Goal: Communication & Community: Share content

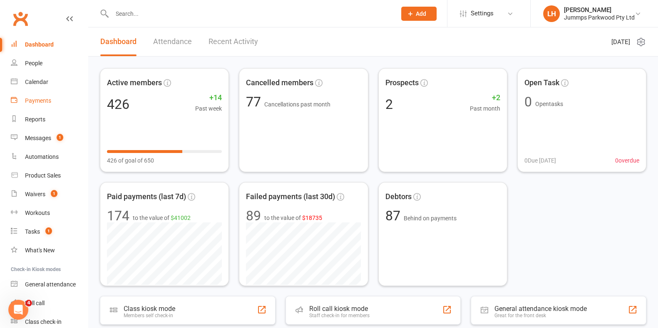
click at [30, 99] on div "Payments" at bounding box center [38, 100] width 26 height 7
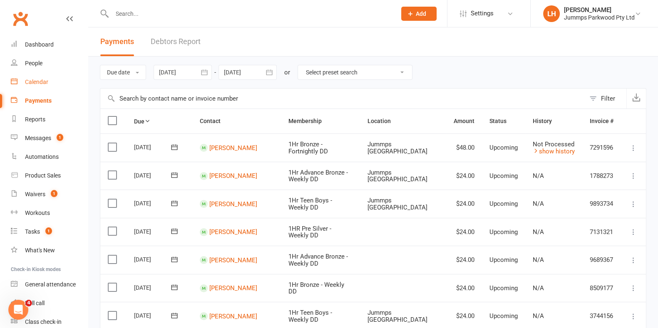
click at [34, 82] on div "Calendar" at bounding box center [36, 82] width 23 height 7
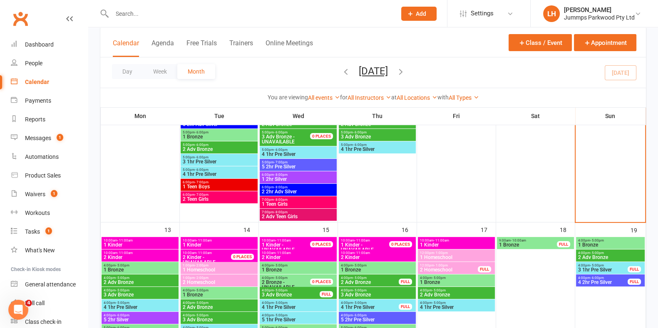
scroll to position [284, 0]
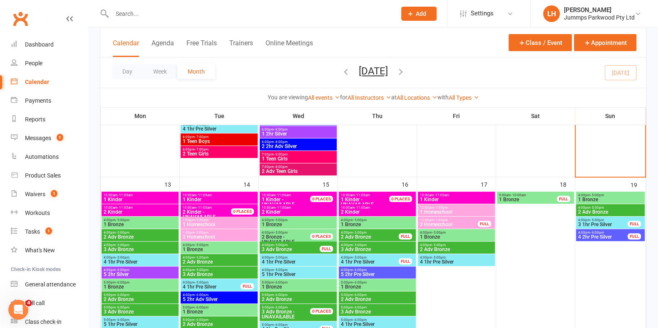
click at [136, 193] on span "10:00am - 11:00am" at bounding box center [140, 195] width 74 height 4
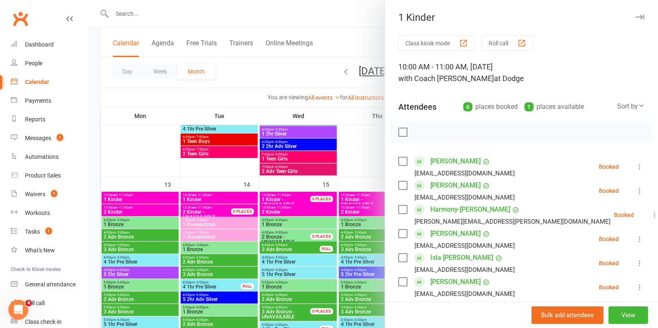
click at [401, 135] on label at bounding box center [402, 132] width 8 height 8
click at [454, 131] on icon "button" at bounding box center [456, 131] width 5 height 5
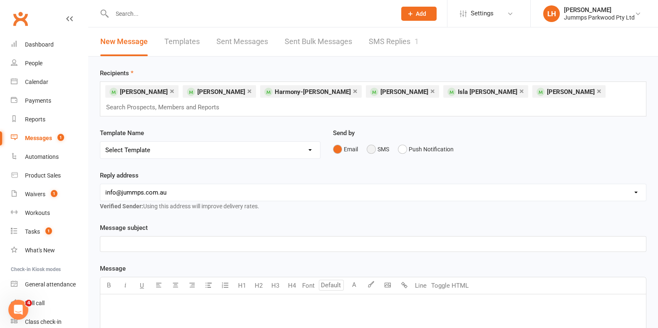
click at [373, 149] on button "SMS" at bounding box center [377, 149] width 22 height 16
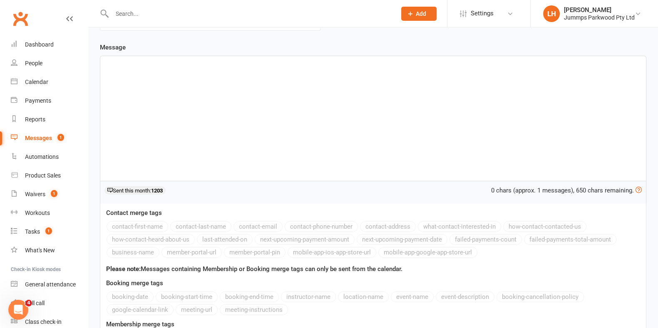
scroll to position [130, 0]
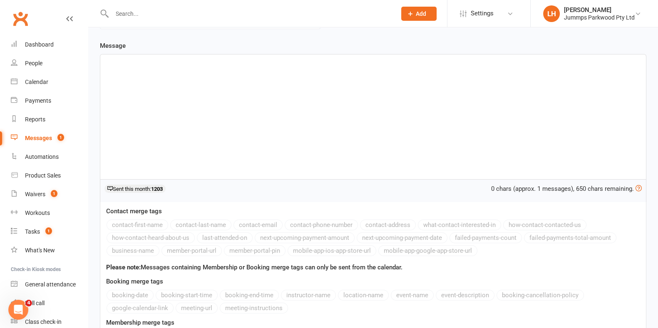
click at [460, 127] on div "﻿" at bounding box center [372, 116] width 545 height 125
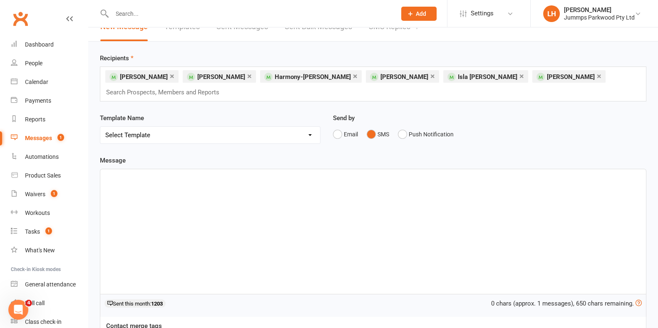
scroll to position [18, 0]
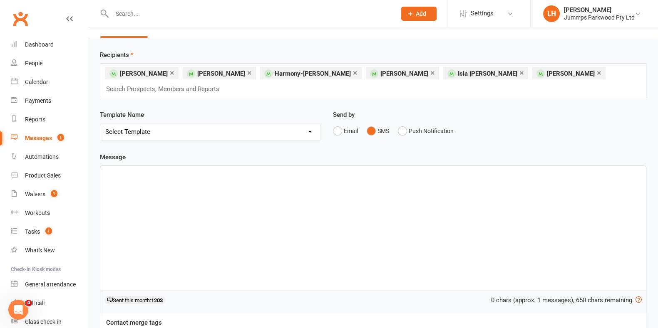
click at [154, 136] on select "Select Template [Email] JUMMPS 1:1 Private Lesson Waiver Comms [SMS] Tumble Stu…" at bounding box center [210, 132] width 220 height 17
select select "2"
click at [100, 124] on select "Select Template [Email] JUMMPS 1:1 Private Lesson Waiver Comms [SMS] Tumble Stu…" at bounding box center [210, 132] width 220 height 17
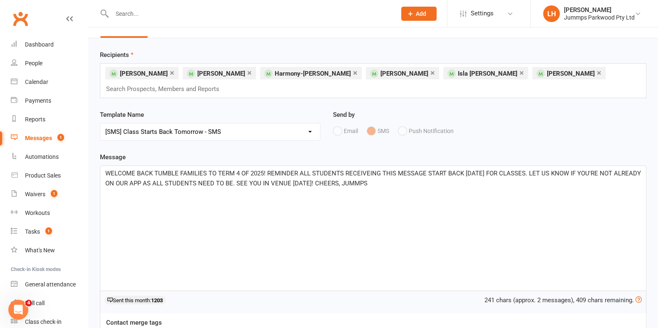
click at [441, 185] on p "WELCOME BACK TUMBLE FAMILIES TO TERM 4 OF 2025! REMINDER ALL STUDENTS RECEIVEIN…" at bounding box center [372, 178] width 535 height 20
click at [495, 171] on span "WELCOME BACK TUMBLE FAMILIES TO TERM 4 OF 2025! REMINDER ALL STUDENTS RECEIVEIN…" at bounding box center [373, 178] width 537 height 17
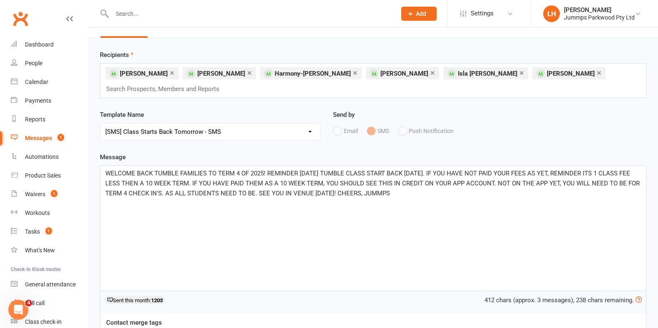
click at [568, 178] on p "WELCOME BACK TUMBLE FAMILIES TO TERM 4 OF 2025! REMINDER [DATE] TUMBLE CLASS ST…" at bounding box center [372, 183] width 535 height 30
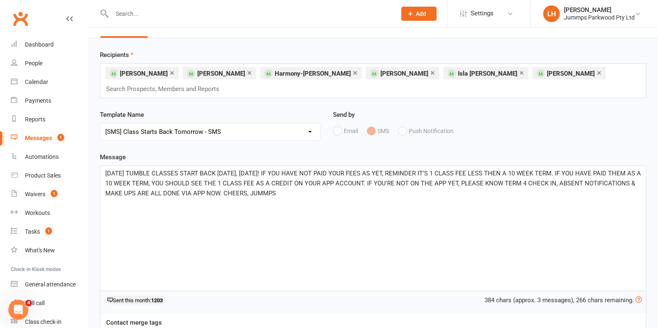
copy span "[DATE] TUMBLE CLASSES START BACK [DATE], [DATE]! IF YOU HAVE NOT PAID YOUR FEES…"
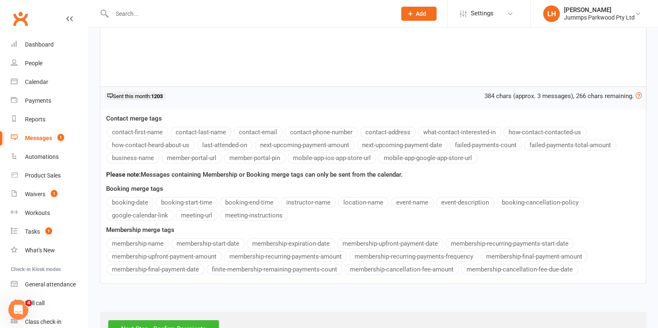
scroll to position [250, 0]
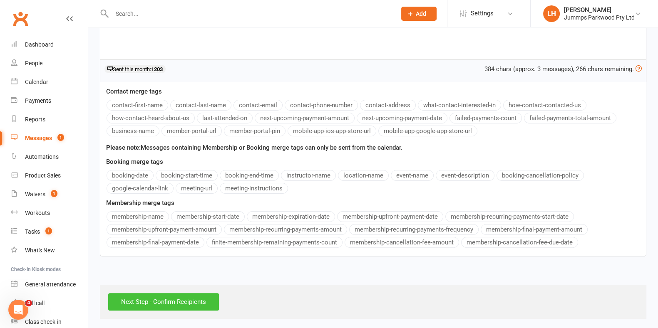
click at [191, 295] on input "Next Step - Confirm Recipients" at bounding box center [163, 301] width 111 height 17
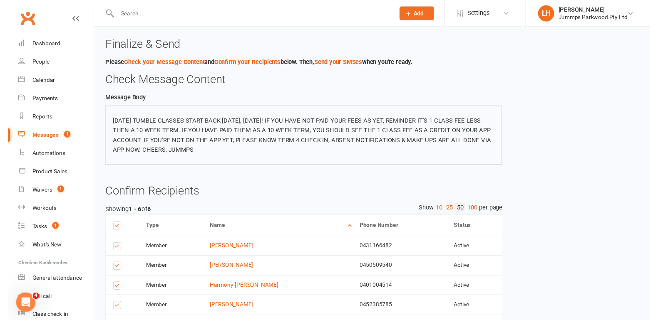
scroll to position [108, 0]
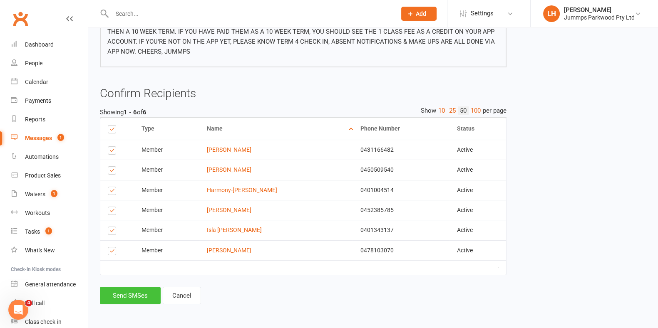
click at [142, 295] on button "Send SMSes" at bounding box center [130, 295] width 61 height 17
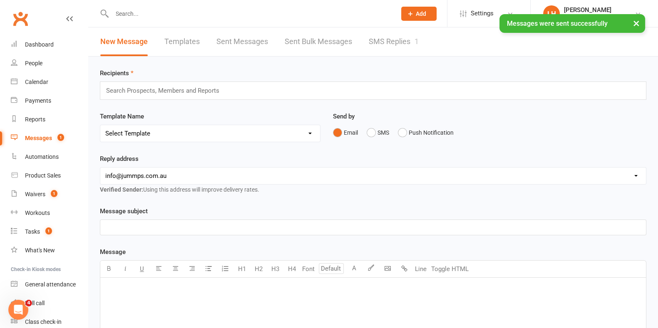
click at [44, 137] on div "Messages" at bounding box center [38, 138] width 27 height 7
click at [180, 40] on link "Templates" at bounding box center [181, 41] width 35 height 29
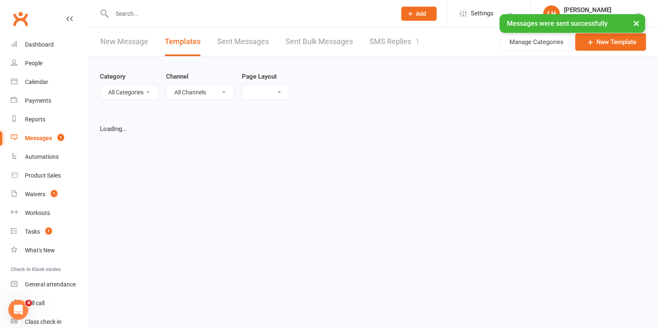
select select "grid"
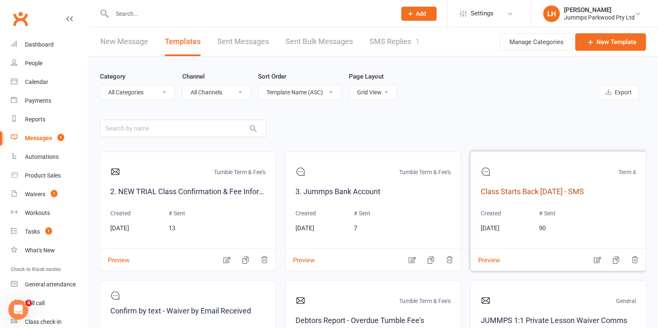
click at [572, 190] on link "Class Starts Back [DATE] - SMS" at bounding box center [557, 192] width 155 height 12
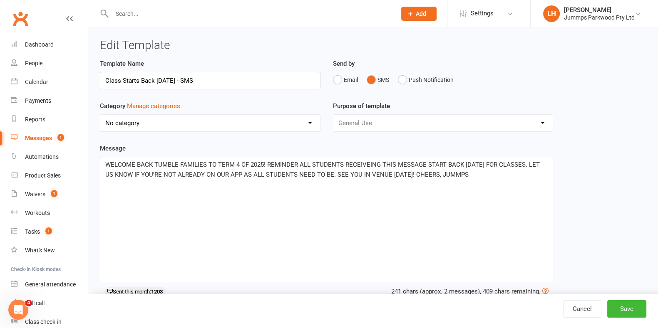
select select "20005"
click at [597, 225] on div "Template Name Class Starts Back [DATE] - SMS Send by Email SMS Push Notificatio…" at bounding box center [373, 234] width 559 height 351
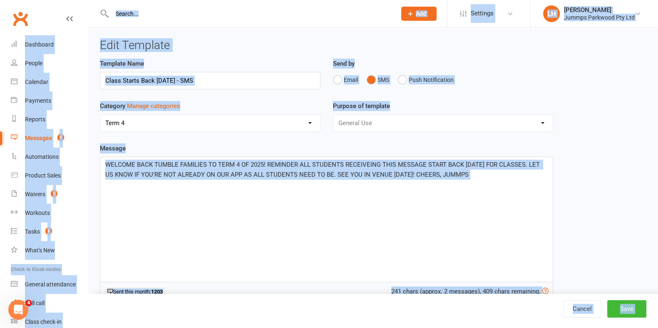
click at [510, 170] on p "WELCOME BACK TUMBLE FAMILIES TO TERM 4 OF 2025! REMINDER ALL STUDENTS RECEIVEIN…" at bounding box center [326, 170] width 442 height 20
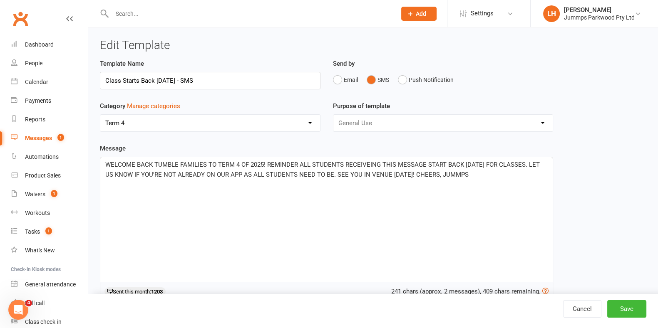
click at [505, 176] on p "WELCOME BACK TUMBLE FAMILIES TO TERM 4 OF 2025! REMINDER ALL STUDENTS RECEIVEIN…" at bounding box center [326, 170] width 442 height 20
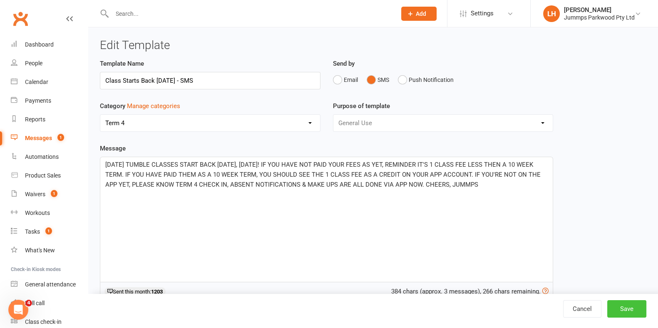
click at [628, 310] on button "Save" at bounding box center [626, 308] width 39 height 17
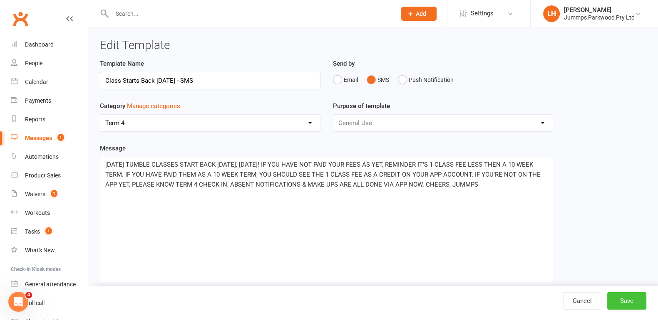
select select "grid"
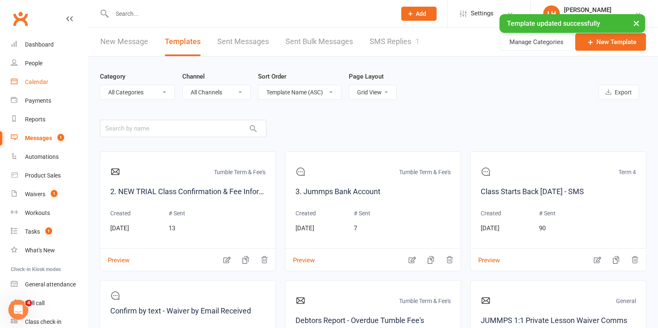
click at [38, 79] on div "Calendar" at bounding box center [36, 82] width 23 height 7
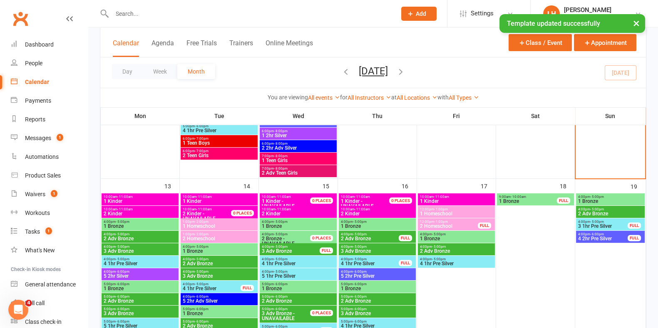
scroll to position [284, 0]
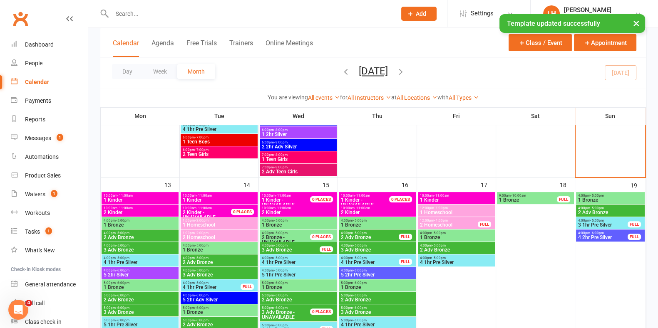
click at [143, 207] on span "10:00am - 11:00am" at bounding box center [140, 208] width 74 height 4
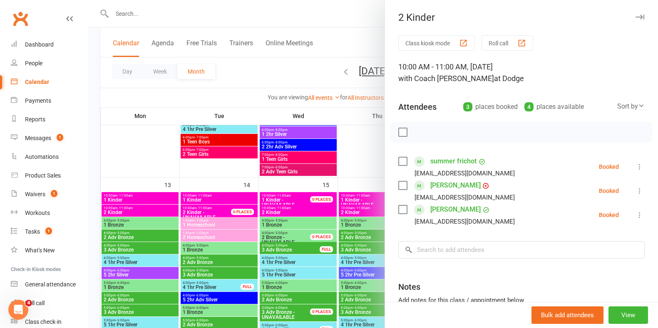
click at [398, 130] on label at bounding box center [402, 132] width 8 height 8
click at [451, 133] on icon "button" at bounding box center [455, 132] width 9 height 9
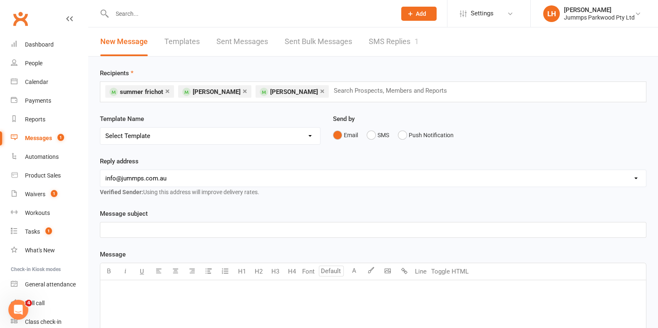
click at [267, 137] on select "Select Template [Email] JUMMPS 1:1 Private Lesson Waiver Comms [SMS] Tumble Stu…" at bounding box center [210, 136] width 220 height 17
select select "2"
click at [100, 128] on select "Select Template [Email] JUMMPS 1:1 Private Lesson Waiver Comms [SMS] Tumble Stu…" at bounding box center [210, 136] width 220 height 17
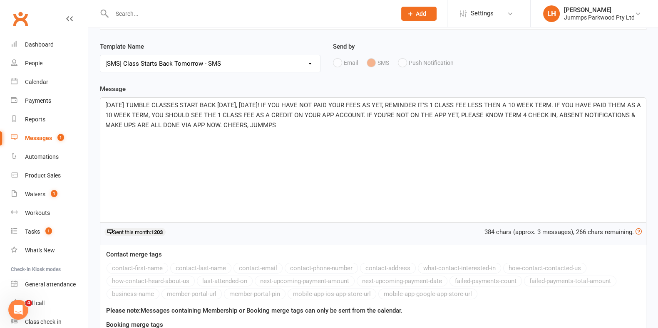
scroll to position [236, 0]
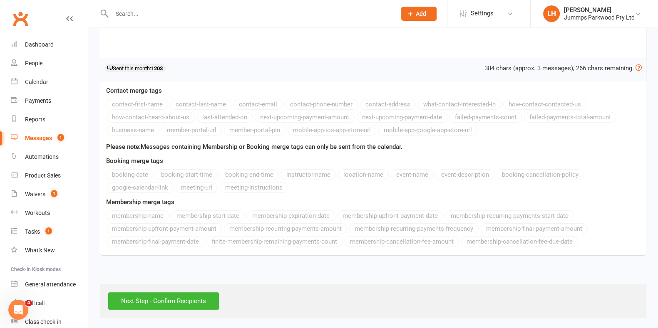
click at [604, 247] on div "Contact merge tags contact-first-name contact-last-name contact-email contact-p…" at bounding box center [373, 169] width 546 height 174
click at [204, 295] on input "Next Step - Confirm Recipients" at bounding box center [163, 300] width 111 height 17
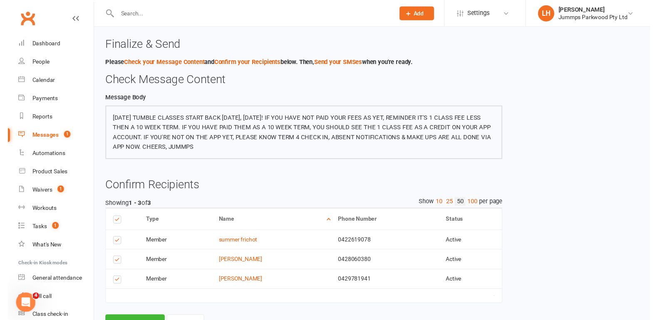
scroll to position [42, 0]
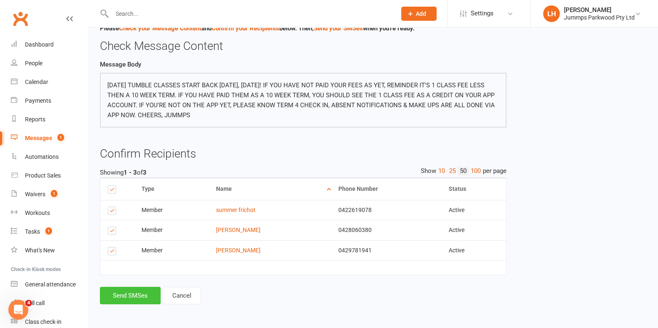
click at [107, 303] on button "Send SMSes" at bounding box center [130, 295] width 61 height 17
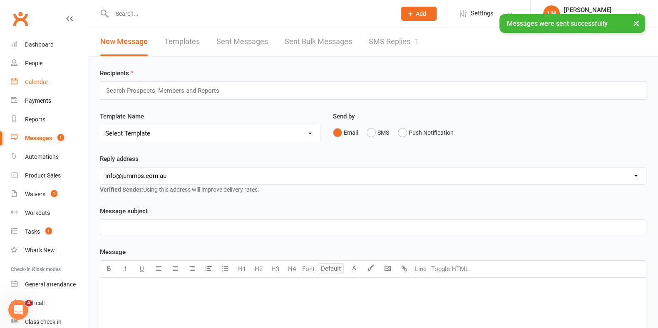
click at [51, 87] on link "Calendar" at bounding box center [49, 82] width 77 height 19
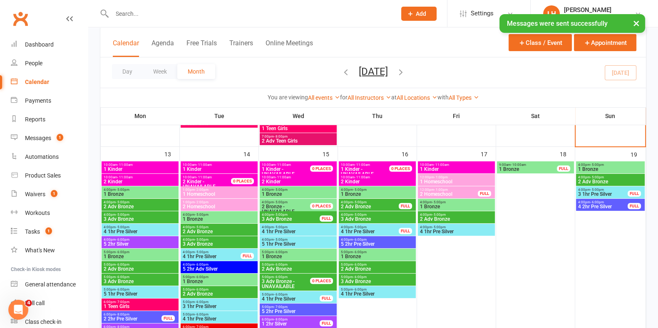
scroll to position [321, 0]
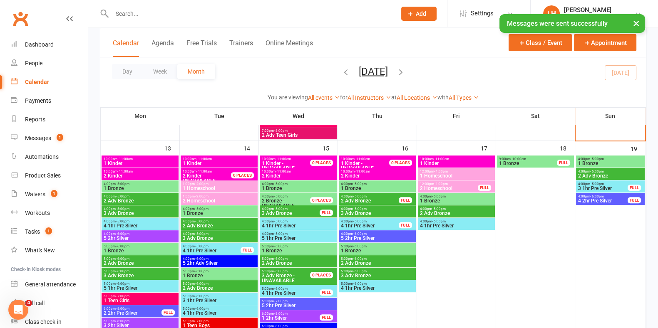
click at [154, 186] on span "1 Bronze" at bounding box center [140, 188] width 74 height 5
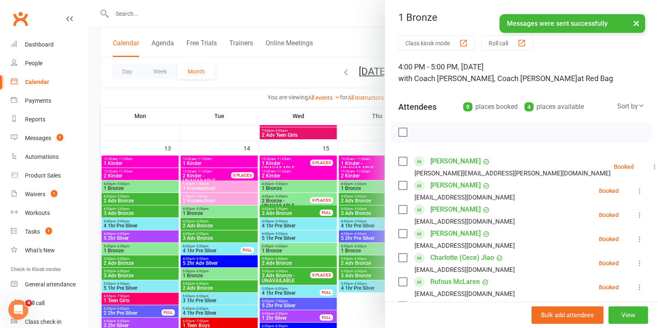
click at [399, 131] on label at bounding box center [402, 132] width 8 height 8
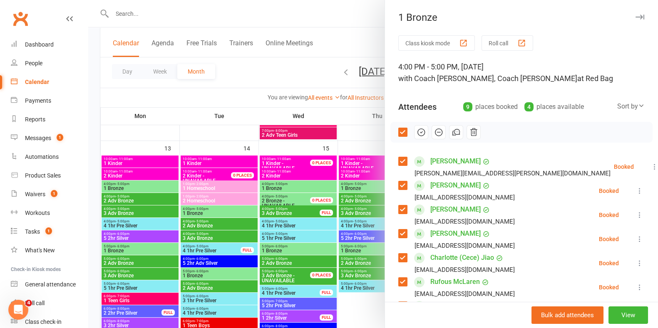
click at [453, 133] on icon "button" at bounding box center [455, 132] width 9 height 9
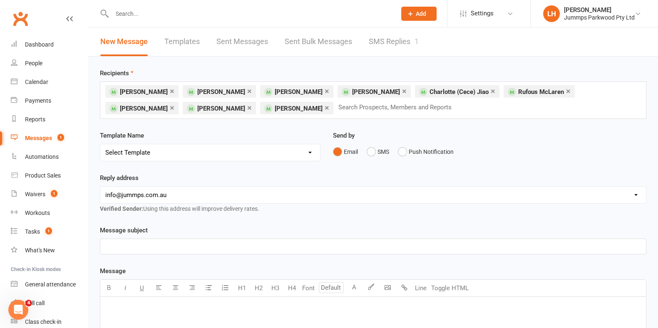
click at [292, 151] on select "Select Template [Email] JUMMPS 1:1 Private Lesson Waiver Comms [SMS] Tumble Stu…" at bounding box center [210, 152] width 220 height 17
select select "2"
click at [100, 144] on select "Select Template [Email] JUMMPS 1:1 Private Lesson Waiver Comms [SMS] Tumble Stu…" at bounding box center [210, 152] width 220 height 17
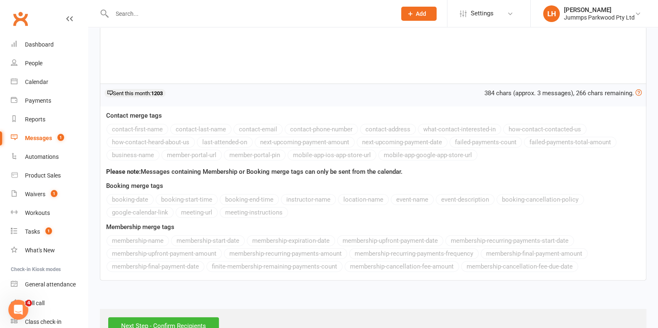
scroll to position [253, 0]
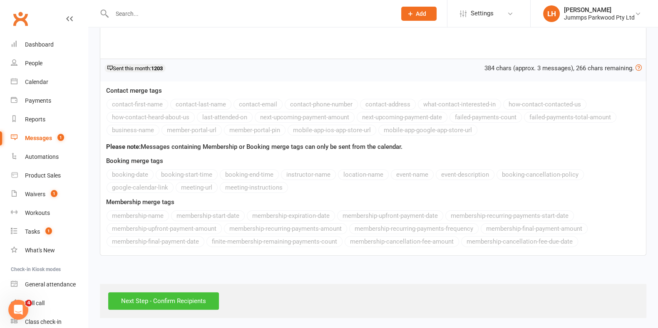
click at [190, 306] on input "Next Step - Confirm Recipients" at bounding box center [163, 300] width 111 height 17
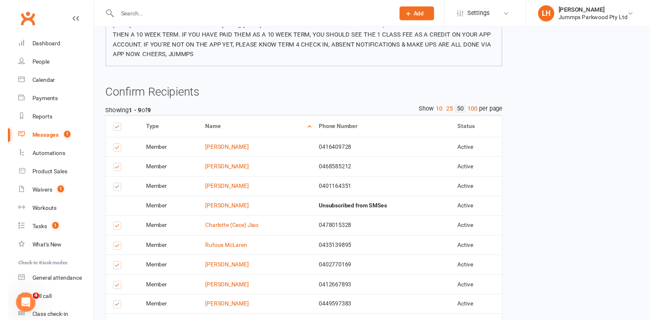
scroll to position [162, 0]
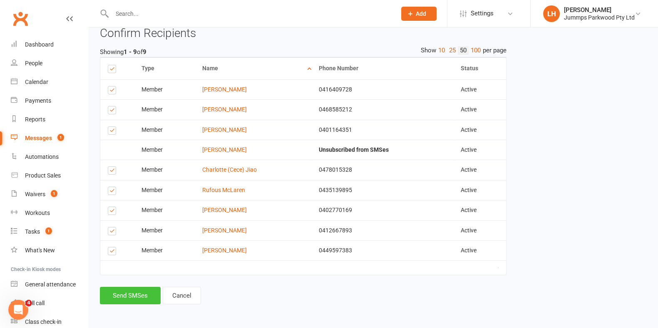
click at [116, 298] on button "Send SMSes" at bounding box center [130, 295] width 61 height 17
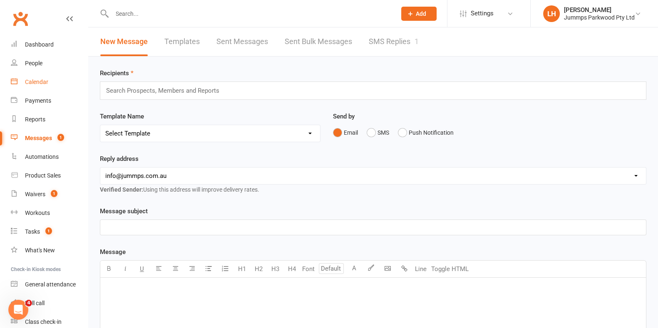
click at [47, 79] on div "Calendar" at bounding box center [36, 82] width 23 height 7
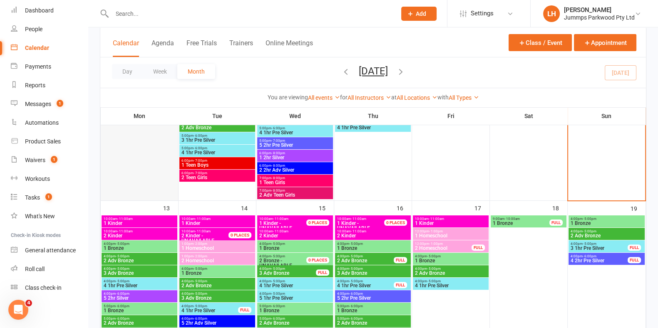
scroll to position [415, 0]
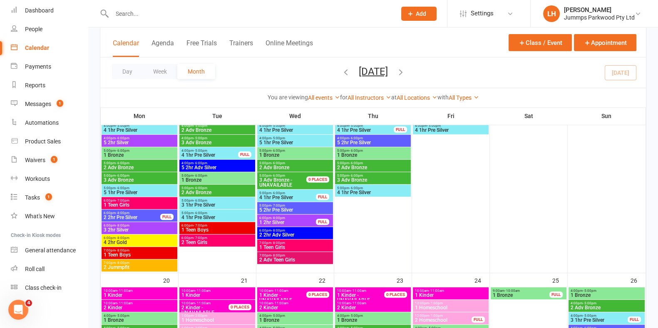
click at [131, 165] on span "2 Adv Bronze" at bounding box center [139, 167] width 72 height 5
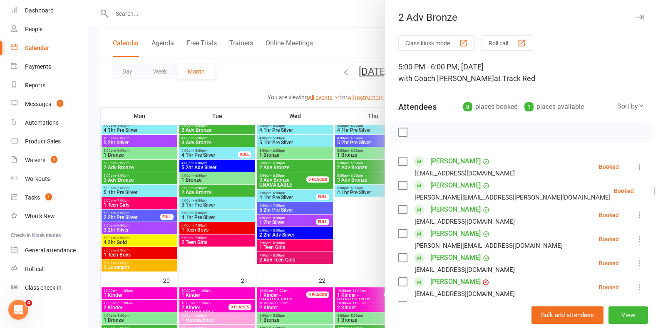
click at [183, 52] on div at bounding box center [372, 164] width 569 height 328
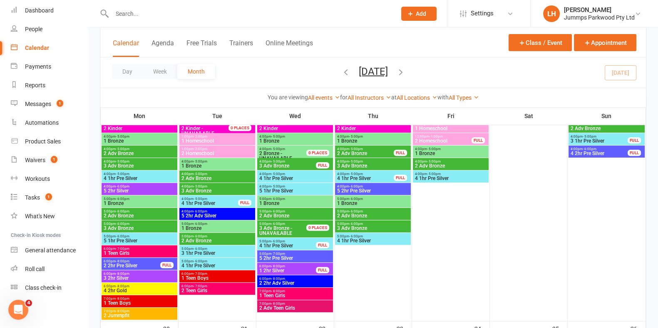
scroll to position [312, 0]
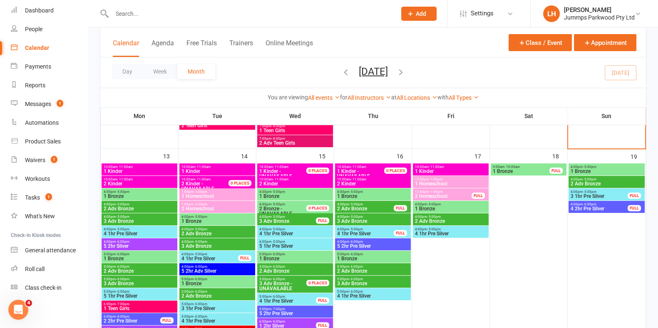
click at [138, 203] on span "4:00pm - 5:00pm" at bounding box center [139, 205] width 72 height 4
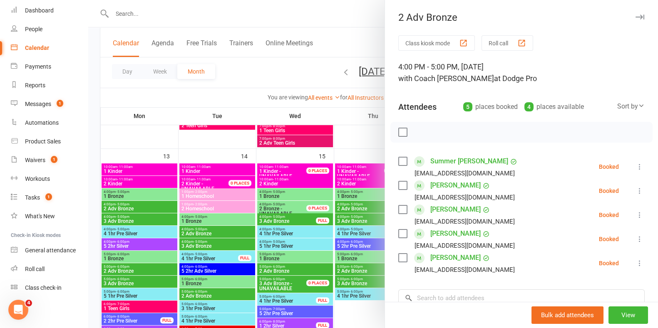
click at [398, 133] on label at bounding box center [402, 132] width 8 height 8
click at [451, 132] on icon "button" at bounding box center [455, 132] width 9 height 9
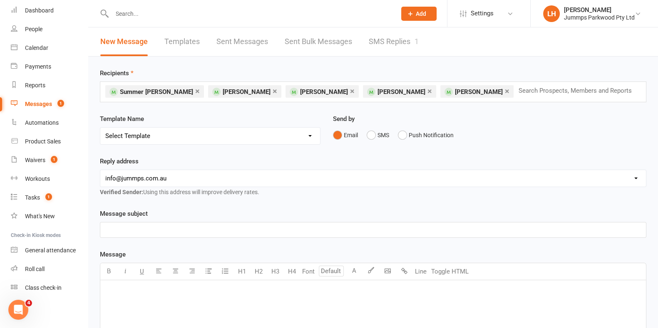
click at [130, 141] on select "Select Template [Email] JUMMPS 1:1 Private Lesson Waiver Comms [SMS] Tumble Stu…" at bounding box center [210, 136] width 220 height 17
select select "2"
click at [100, 128] on select "Select Template [Email] JUMMPS 1:1 Private Lesson Waiver Comms [SMS] Tumble Stu…" at bounding box center [210, 136] width 220 height 17
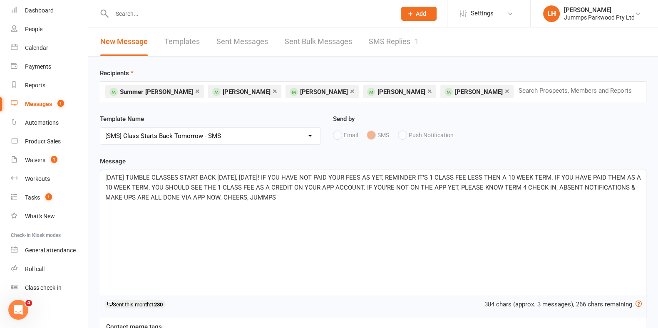
scroll to position [236, 0]
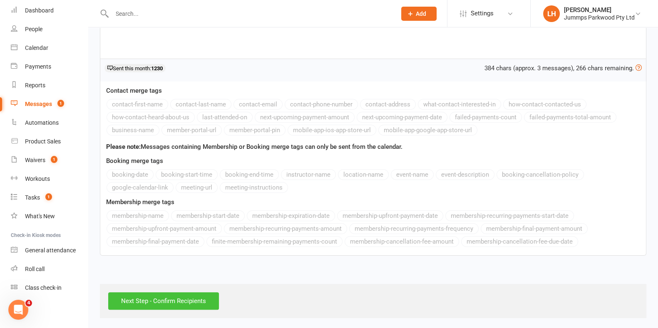
click at [199, 296] on input "Next Step - Confirm Recipients" at bounding box center [163, 300] width 111 height 17
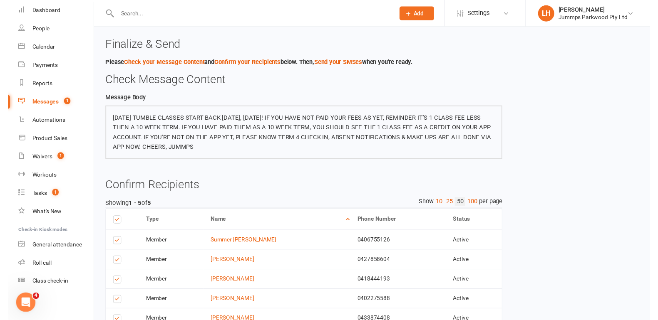
scroll to position [82, 0]
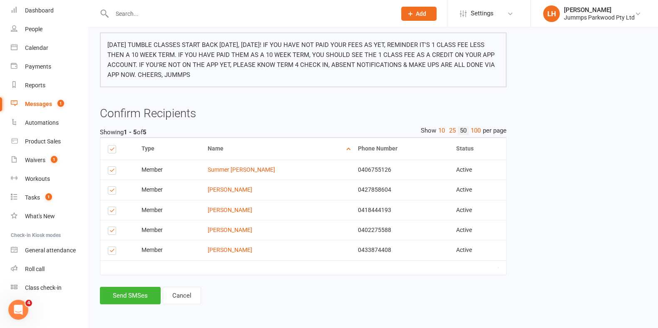
click at [133, 296] on button "Send SMSes" at bounding box center [130, 295] width 61 height 17
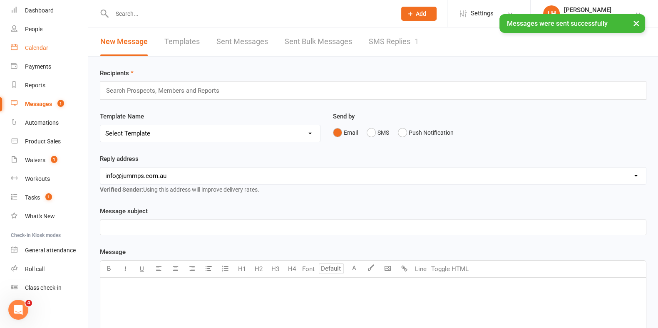
click at [37, 48] on div "Calendar" at bounding box center [36, 48] width 23 height 7
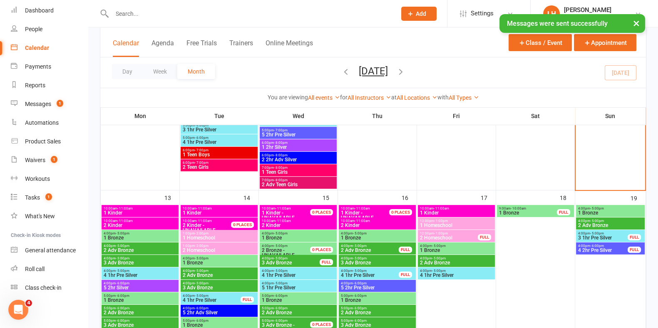
scroll to position [272, 0]
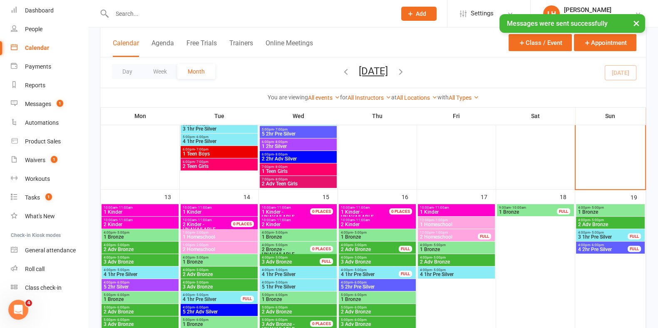
click at [143, 260] on span "3 Adv Bronze" at bounding box center [140, 262] width 74 height 5
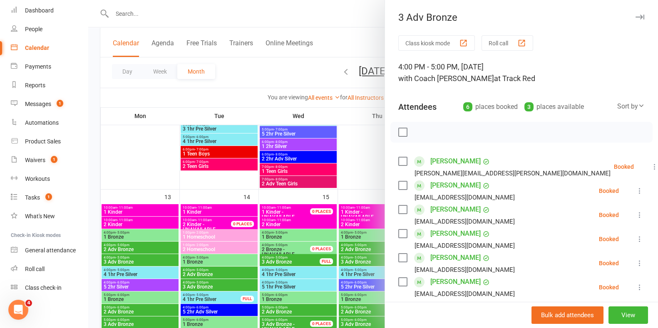
click at [398, 132] on label at bounding box center [402, 132] width 8 height 8
click at [451, 132] on icon "button" at bounding box center [455, 132] width 9 height 9
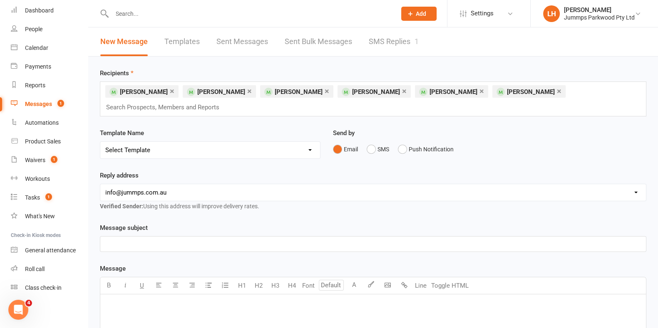
click at [212, 150] on select "Select Template [Email] JUMMPS 1:1 Private Lesson Waiver Comms [SMS] Tumble Stu…" at bounding box center [210, 150] width 220 height 17
select select "2"
click at [100, 142] on select "Select Template [Email] JUMMPS 1:1 Private Lesson Waiver Comms [SMS] Tumble Stu…" at bounding box center [210, 150] width 220 height 17
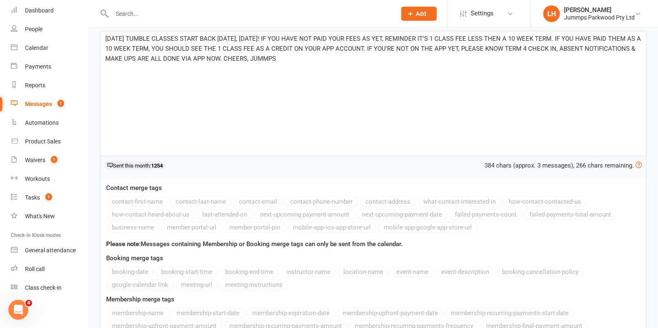
scroll to position [250, 0]
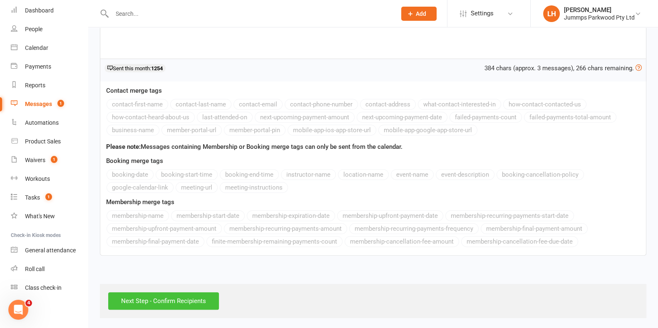
click at [172, 299] on input "Next Step - Confirm Recipients" at bounding box center [163, 300] width 111 height 17
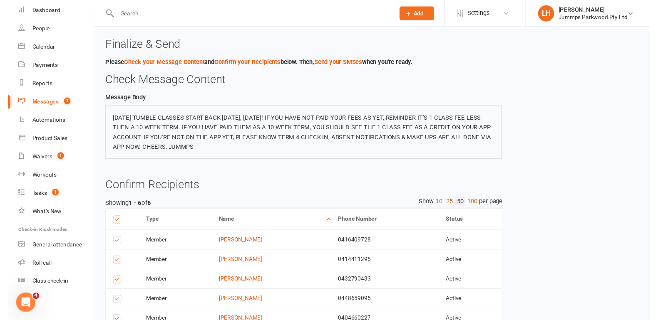
scroll to position [102, 0]
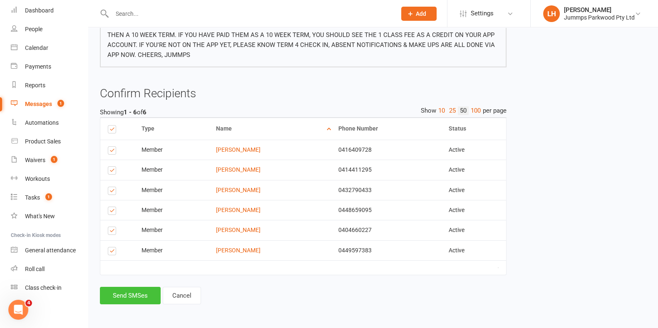
click at [123, 304] on button "Send SMSes" at bounding box center [130, 295] width 61 height 17
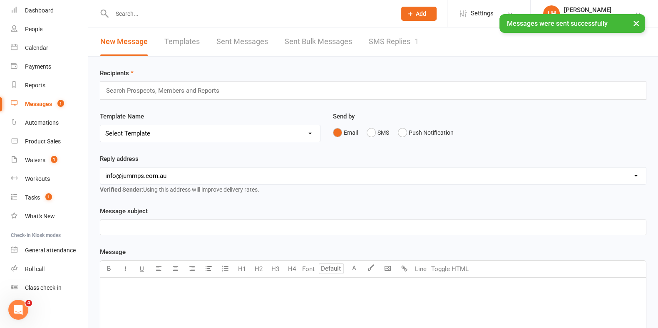
click at [41, 48] on div "Calendar" at bounding box center [36, 48] width 23 height 7
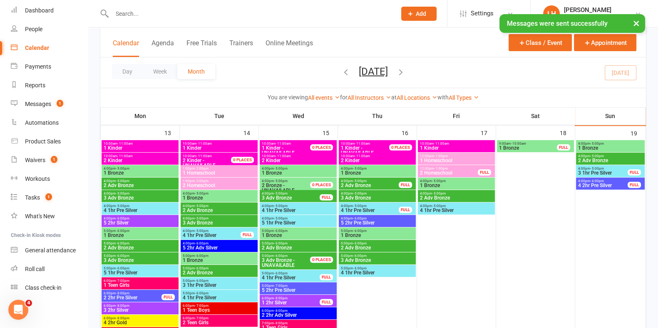
scroll to position [349, 0]
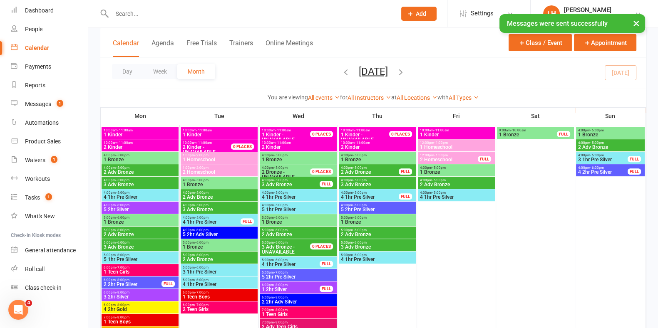
click at [152, 192] on span "4:00pm - 5:00pm" at bounding box center [140, 193] width 74 height 4
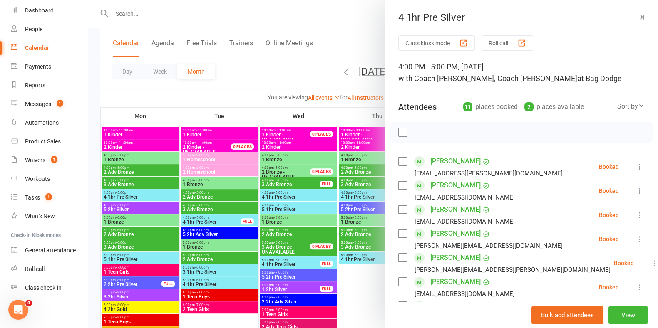
click at [398, 129] on label at bounding box center [402, 132] width 8 height 8
click at [451, 130] on icon "button" at bounding box center [455, 132] width 9 height 9
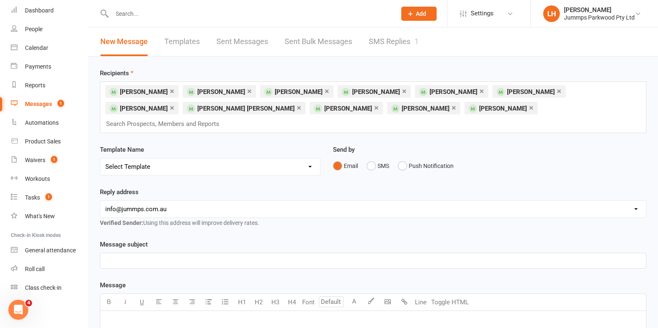
click at [198, 158] on select "Select Template [Email] JUMMPS 1:1 Private Lesson Waiver Comms [SMS] Tumble Stu…" at bounding box center [210, 166] width 220 height 17
select select "2"
click at [100, 158] on select "Select Template [Email] JUMMPS 1:1 Private Lesson Waiver Comms [SMS] Tumble Stu…" at bounding box center [210, 166] width 220 height 17
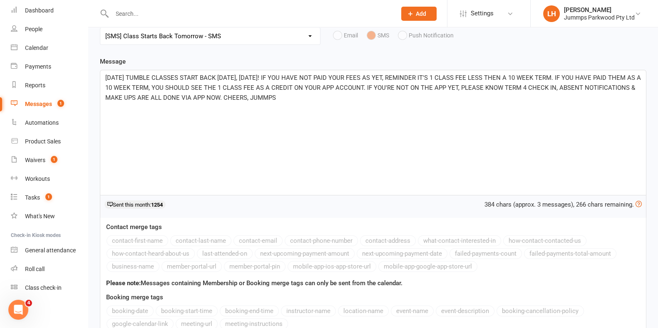
scroll to position [253, 0]
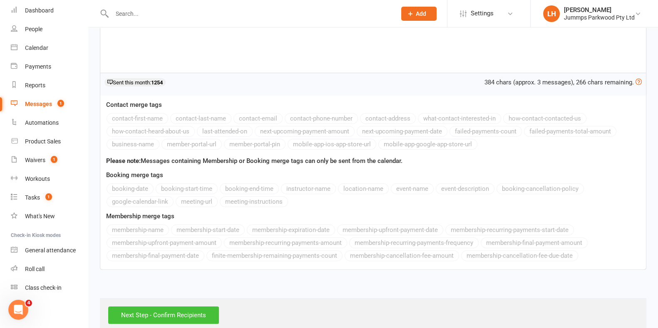
click at [160, 307] on input "Next Step - Confirm Recipients" at bounding box center [163, 315] width 111 height 17
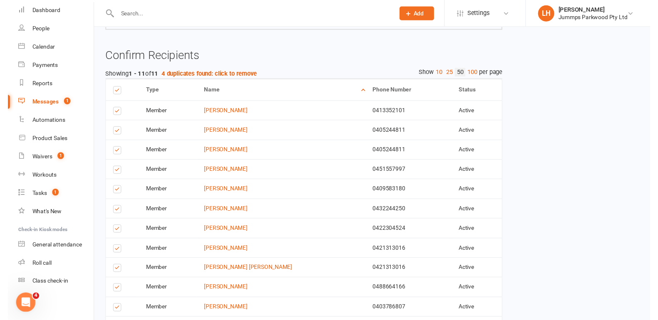
scroll to position [202, 0]
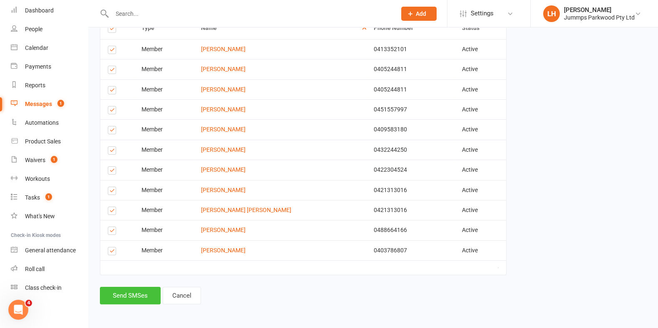
click at [137, 295] on button "Send SMSes" at bounding box center [130, 295] width 61 height 17
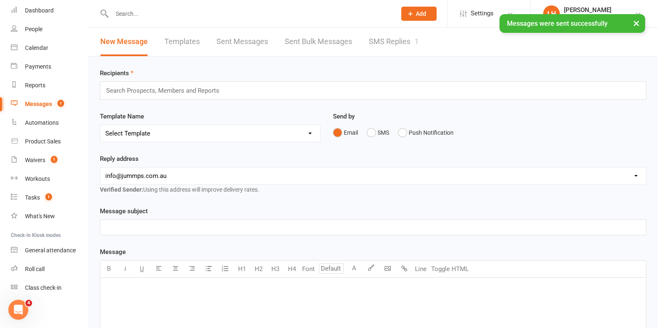
click at [54, 49] on link "Calendar" at bounding box center [49, 48] width 77 height 19
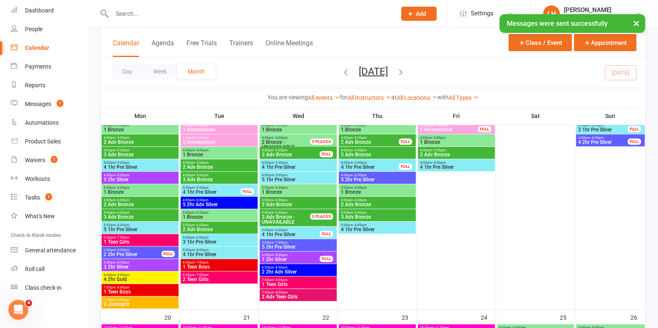
scroll to position [376, 0]
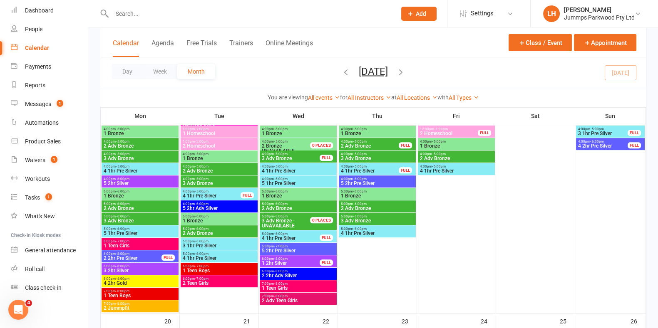
click at [155, 183] on span "5 2hr Silver" at bounding box center [140, 183] width 74 height 5
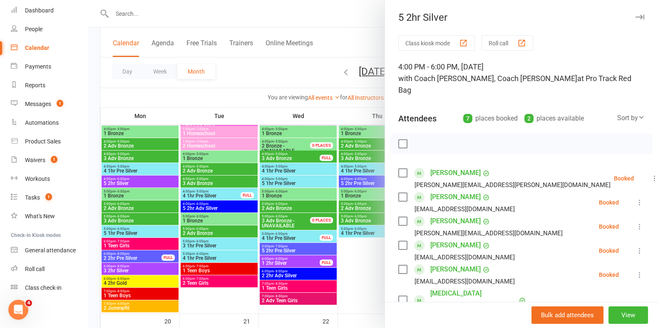
click at [398, 140] on label at bounding box center [402, 144] width 8 height 8
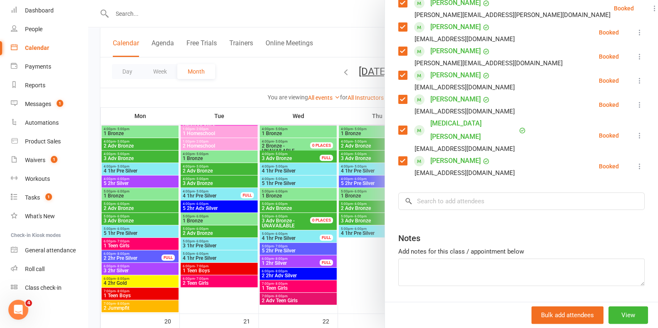
scroll to position [0, 0]
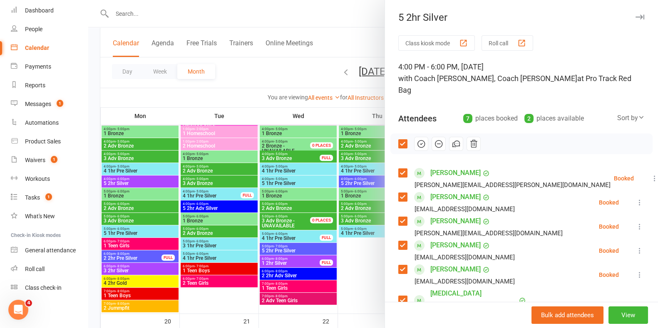
click at [451, 139] on icon "button" at bounding box center [455, 143] width 9 height 9
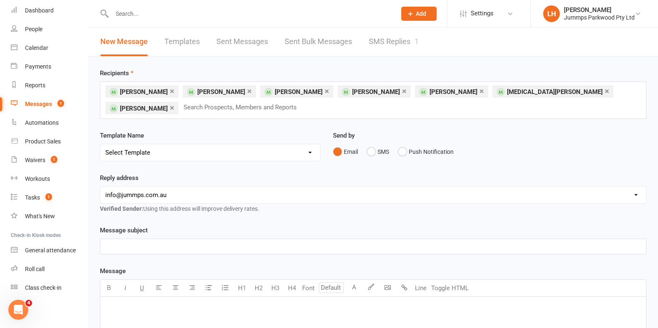
click at [177, 148] on select "Select Template [Email] JUMMPS 1:1 Private Lesson Waiver Comms [SMS] Tumble Stu…" at bounding box center [210, 152] width 220 height 17
select select "2"
click at [100, 144] on select "Select Template [Email] JUMMPS 1:1 Private Lesson Waiver Comms [SMS] Tumble Stu…" at bounding box center [210, 152] width 220 height 17
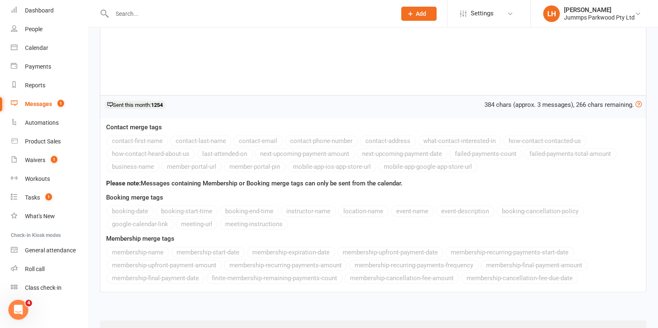
scroll to position [250, 0]
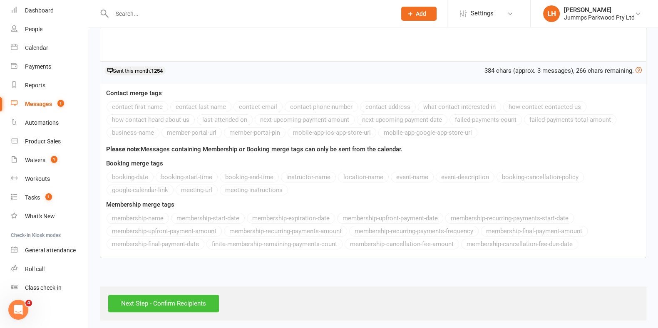
click at [154, 304] on input "Next Step - Confirm Recipients" at bounding box center [163, 303] width 111 height 17
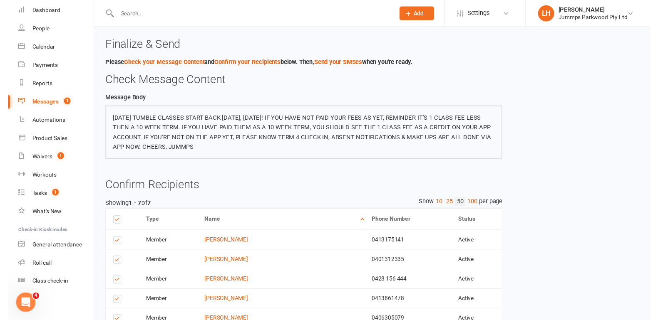
scroll to position [122, 0]
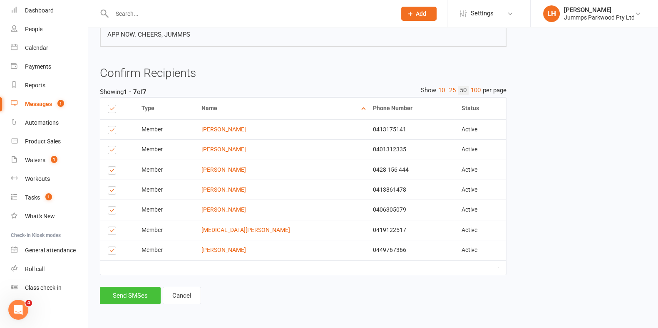
click at [125, 294] on button "Send SMSes" at bounding box center [130, 295] width 61 height 17
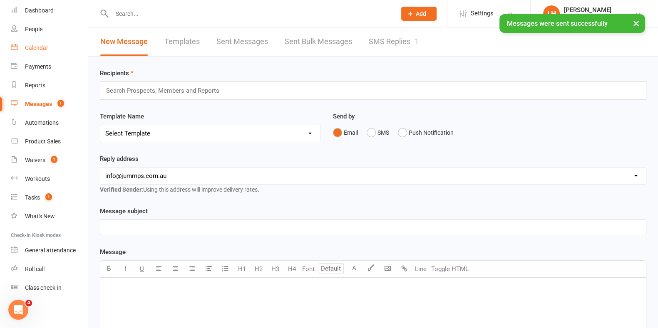
click at [44, 47] on div "Calendar" at bounding box center [36, 48] width 23 height 7
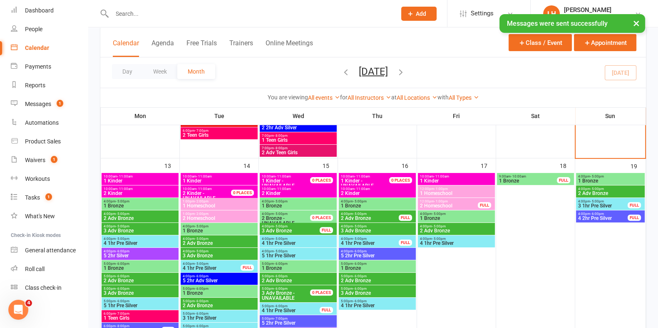
scroll to position [306, 0]
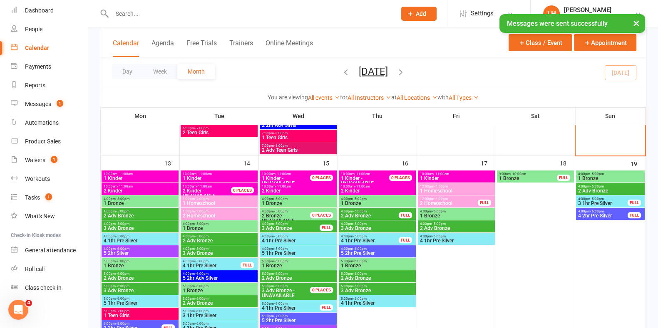
click at [124, 263] on span "1 Bronze" at bounding box center [140, 265] width 74 height 5
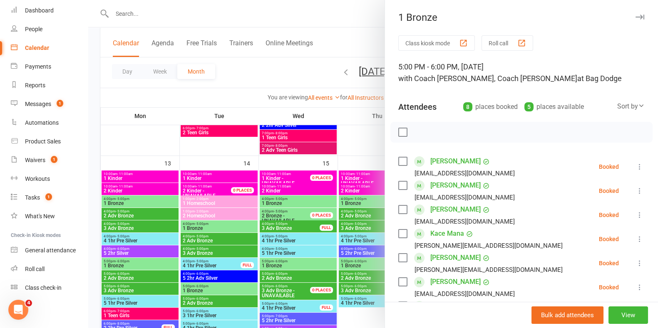
click at [433, 59] on div "Class kiosk mode Roll call 5:00 PM - 6:00 PM, [DATE] with Coach [PERSON_NAME], …" at bounding box center [521, 266] width 273 height 462
drag, startPoint x: 398, startPoint y: 134, endPoint x: 529, endPoint y: 136, distance: 131.0
click at [405, 132] on div at bounding box center [521, 132] width 262 height 21
click at [399, 132] on label at bounding box center [402, 132] width 8 height 8
click at [453, 132] on icon "button" at bounding box center [455, 132] width 9 height 9
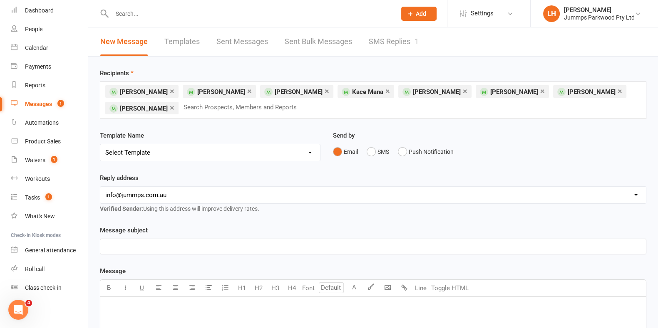
click at [150, 156] on select "Select Template [Email] JUMMPS 1:1 Private Lesson Waiver Comms [SMS] Tumble Stu…" at bounding box center [210, 152] width 220 height 17
select select "2"
click at [100, 144] on select "Select Template [Email] JUMMPS 1:1 Private Lesson Waiver Comms [SMS] Tumble Stu…" at bounding box center [210, 152] width 220 height 17
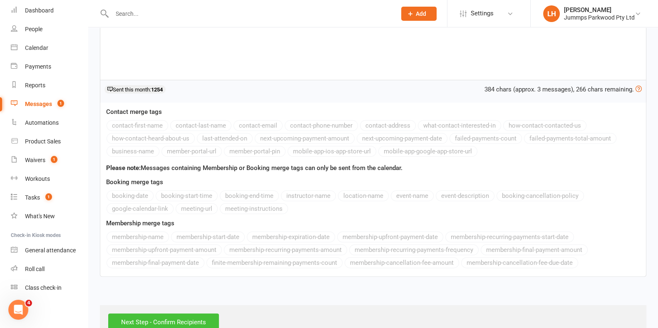
scroll to position [253, 0]
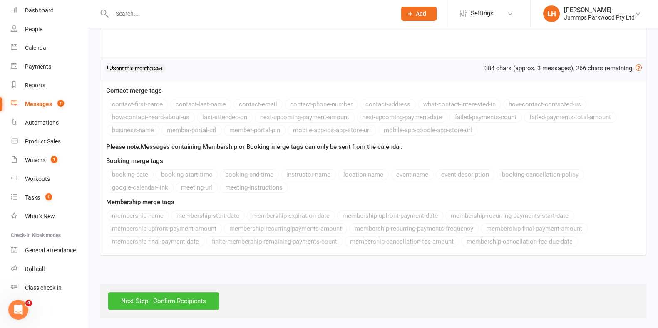
click at [137, 297] on input "Next Step - Confirm Recipients" at bounding box center [163, 300] width 111 height 17
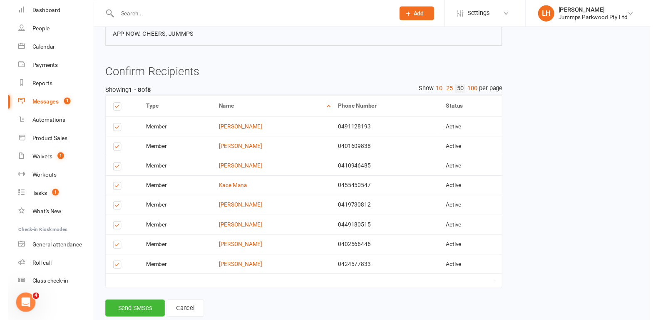
scroll to position [142, 0]
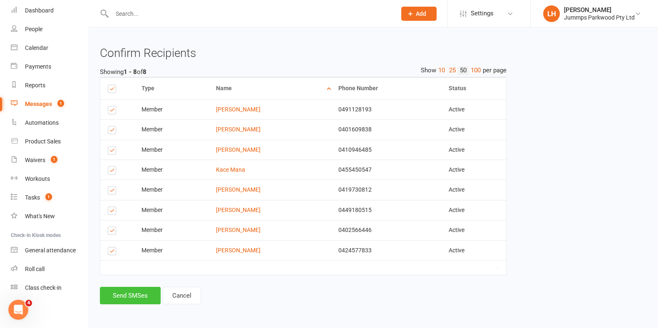
click at [151, 292] on button "Send SMSes" at bounding box center [130, 295] width 61 height 17
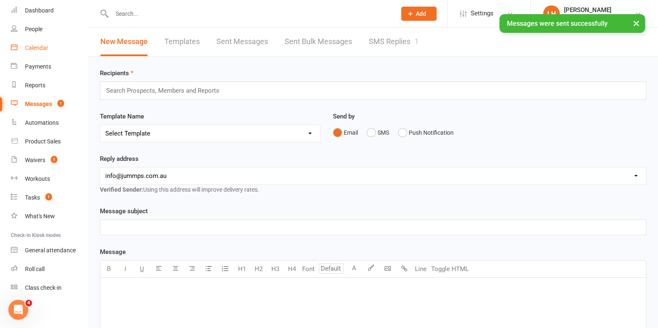
click at [35, 48] on div "Calendar" at bounding box center [36, 48] width 23 height 7
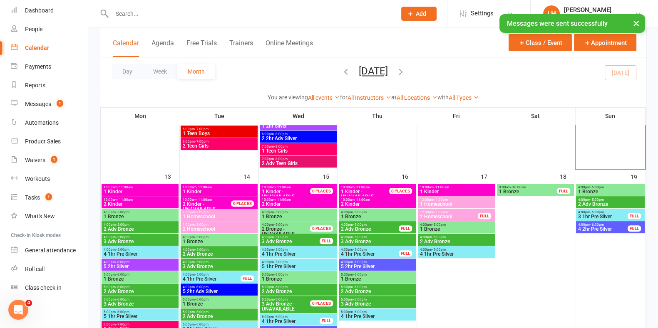
scroll to position [364, 0]
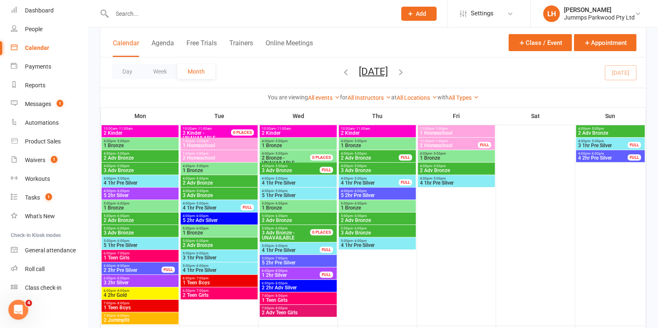
click at [124, 215] on span "- 6:00pm" at bounding box center [123, 216] width 14 height 4
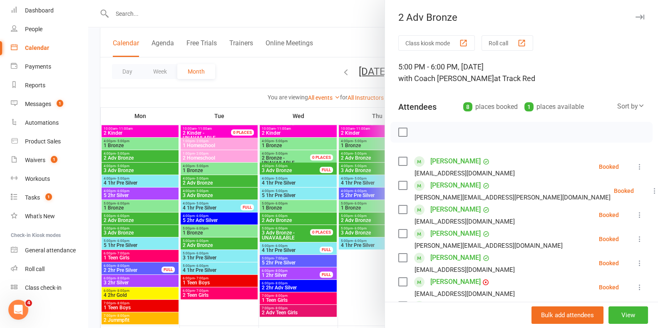
click at [398, 136] on label at bounding box center [402, 132] width 8 height 8
click at [454, 131] on icon "button" at bounding box center [456, 131] width 5 height 5
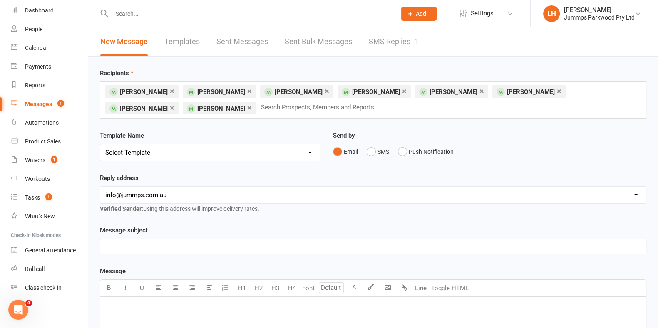
click at [178, 156] on select "Select Template [Email] JUMMPS 1:1 Private Lesson Waiver Comms [SMS] Tumble Stu…" at bounding box center [210, 152] width 220 height 17
select select "2"
click at [100, 144] on select "Select Template [Email] JUMMPS 1:1 Private Lesson Waiver Comms [SMS] Tumble Stu…" at bounding box center [210, 152] width 220 height 17
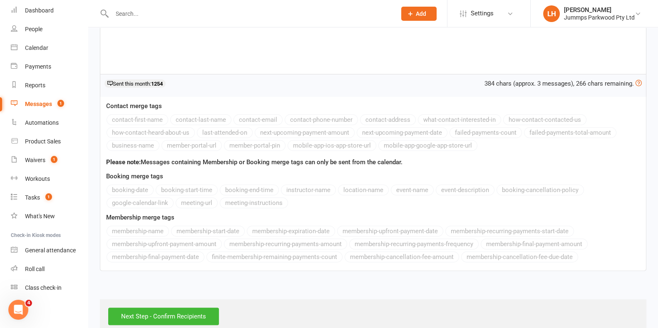
scroll to position [253, 0]
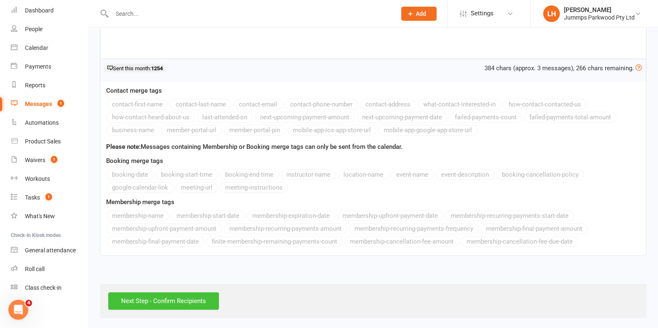
click at [179, 296] on input "Next Step - Confirm Recipients" at bounding box center [163, 300] width 111 height 17
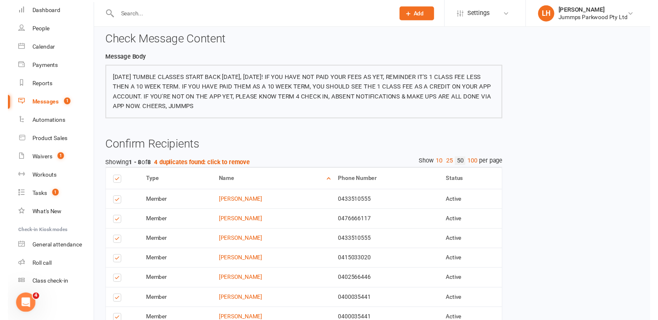
scroll to position [142, 0]
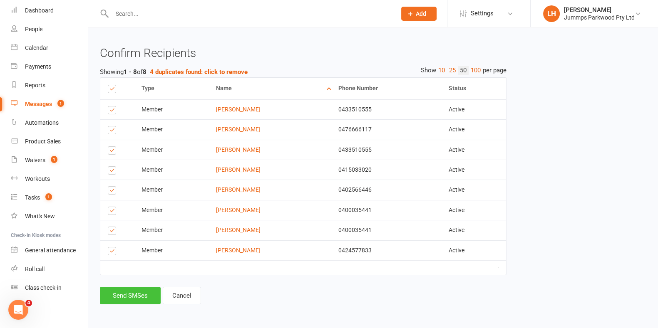
drag, startPoint x: 145, startPoint y: 299, endPoint x: 120, endPoint y: 176, distance: 125.5
click at [145, 299] on button "Send SMSes" at bounding box center [130, 295] width 61 height 17
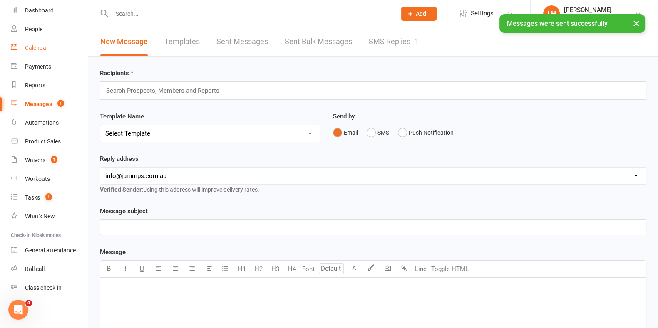
click at [30, 45] on div "Calendar" at bounding box center [36, 48] width 23 height 7
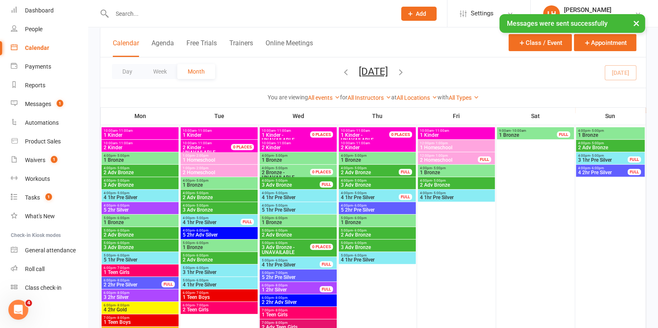
scroll to position [415, 0]
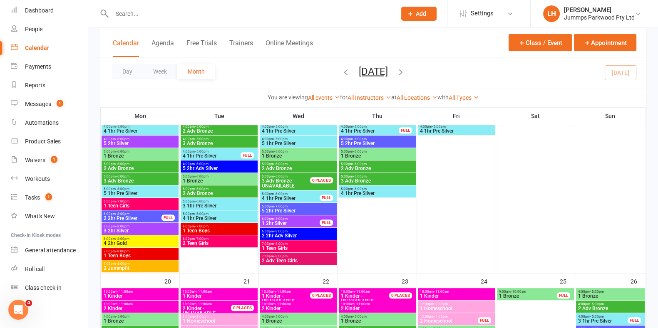
click at [116, 166] on span "2 Adv Bronze" at bounding box center [140, 168] width 74 height 5
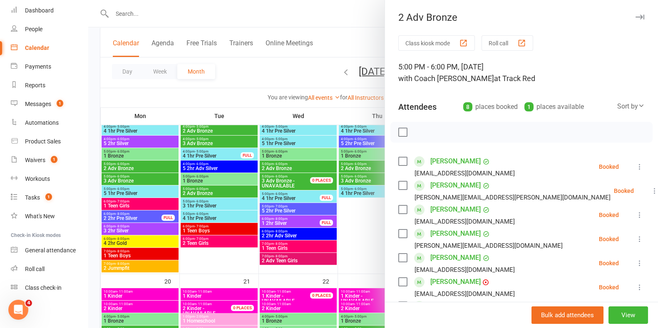
click at [140, 178] on div at bounding box center [372, 164] width 569 height 328
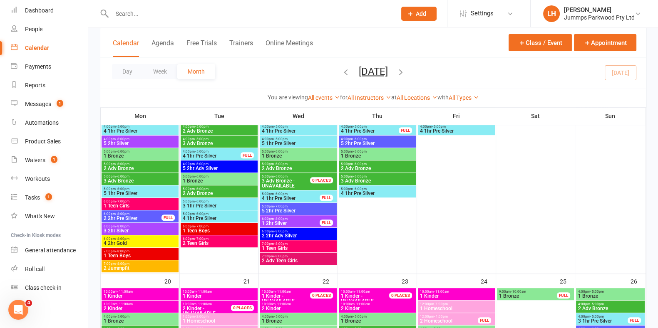
click at [119, 181] on span "3 Adv Bronze" at bounding box center [140, 180] width 74 height 5
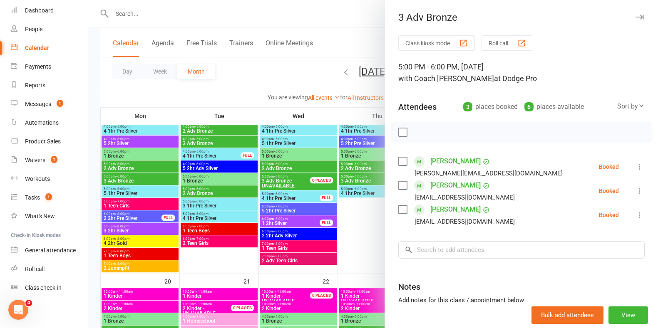
drag, startPoint x: 449, startPoint y: 167, endPoint x: 445, endPoint y: 171, distance: 5.9
drag, startPoint x: 445, startPoint y: 171, endPoint x: 432, endPoint y: 163, distance: 15.1
click at [404, 129] on div at bounding box center [521, 132] width 262 height 21
drag, startPoint x: 398, startPoint y: 133, endPoint x: 434, endPoint y: 124, distance: 37.6
click at [398, 133] on label at bounding box center [402, 132] width 8 height 8
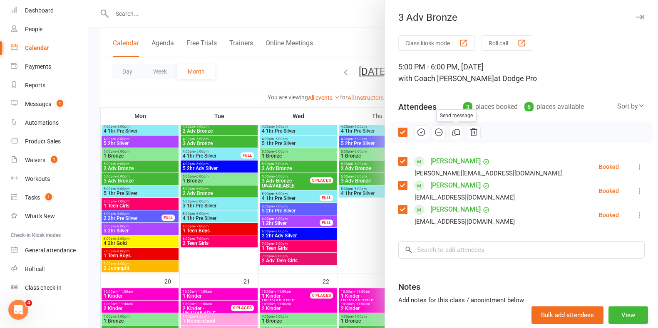
click at [455, 134] on icon "button" at bounding box center [456, 131] width 5 height 5
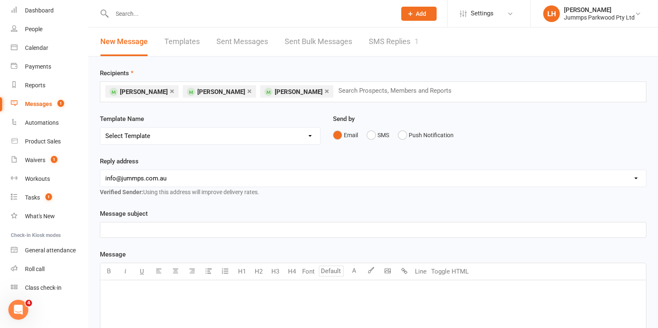
drag, startPoint x: 265, startPoint y: 130, endPoint x: 252, endPoint y: 138, distance: 16.3
click at [265, 130] on select "Select Template [Email] JUMMPS 1:1 Private Lesson Waiver Comms [SMS] Tumble Stu…" at bounding box center [210, 136] width 220 height 17
select select "2"
click at [100, 128] on select "Select Template [Email] JUMMPS 1:1 Private Lesson Waiver Comms [SMS] Tumble Stu…" at bounding box center [210, 136] width 220 height 17
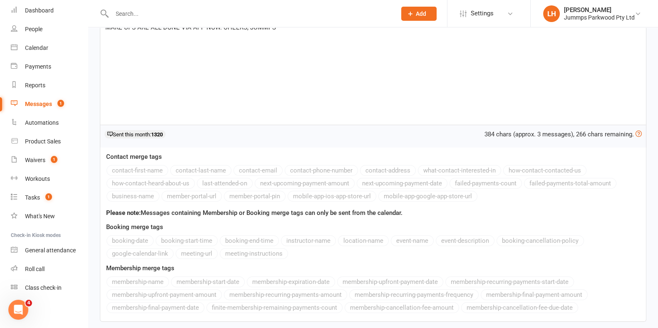
scroll to position [236, 0]
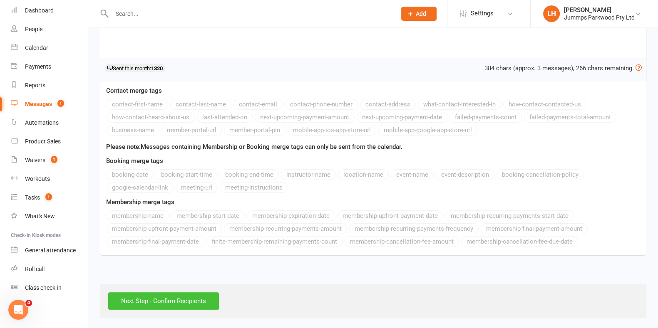
click at [141, 293] on input "Next Step - Confirm Recipients" at bounding box center [163, 300] width 111 height 17
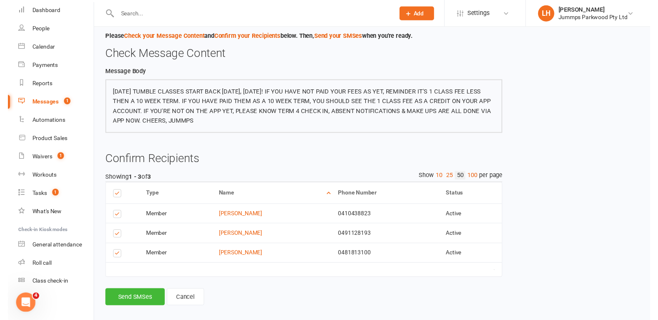
scroll to position [42, 0]
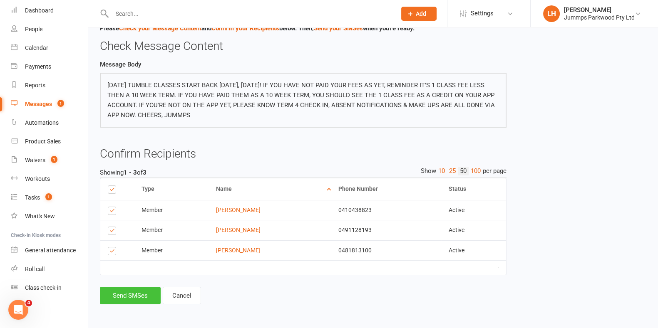
drag, startPoint x: 143, startPoint y: 298, endPoint x: 100, endPoint y: 178, distance: 127.2
click at [142, 298] on button "Send SMSes" at bounding box center [130, 295] width 61 height 17
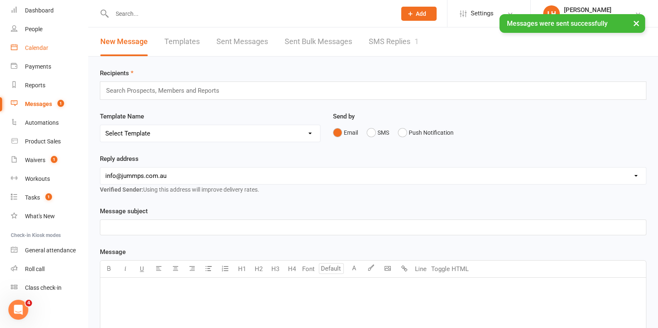
click at [43, 45] on div "Calendar" at bounding box center [36, 48] width 23 height 7
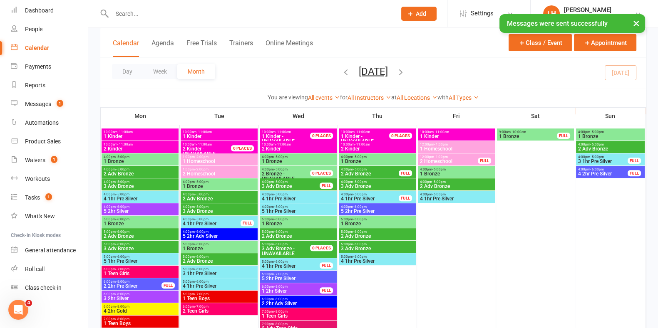
scroll to position [415, 0]
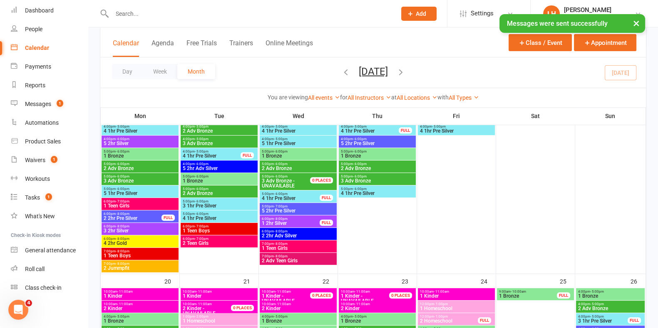
click at [121, 187] on span "- 6:00pm" at bounding box center [123, 189] width 14 height 4
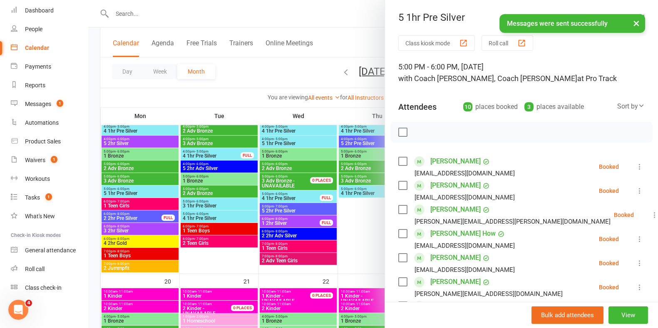
click at [398, 129] on label at bounding box center [402, 132] width 8 height 8
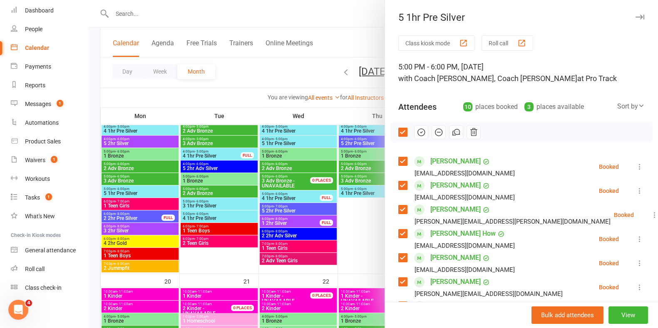
click at [451, 131] on icon "button" at bounding box center [455, 132] width 9 height 9
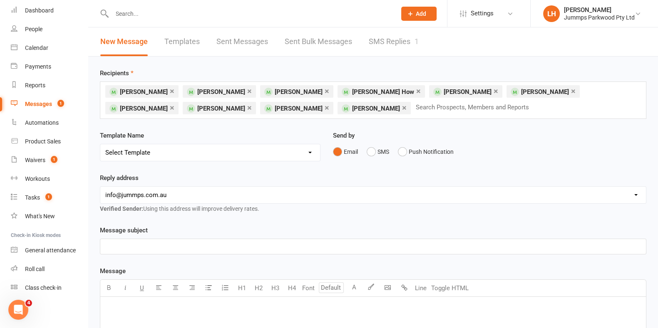
click at [153, 154] on select "Select Template [Email] JUMMPS 1:1 Private Lesson Waiver Comms [SMS] Tumble Stu…" at bounding box center [210, 152] width 220 height 17
select select "2"
click at [100, 144] on select "Select Template [Email] JUMMPS 1:1 Private Lesson Waiver Comms [SMS] Tumble Stu…" at bounding box center [210, 152] width 220 height 17
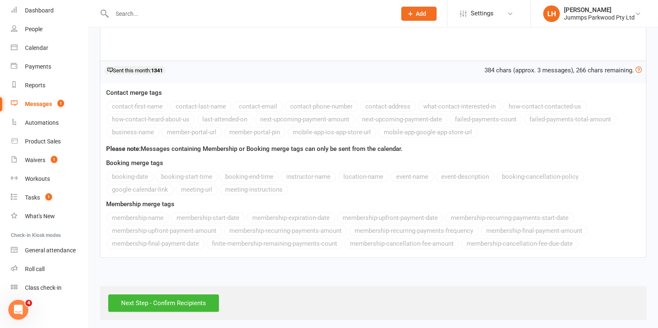
scroll to position [253, 0]
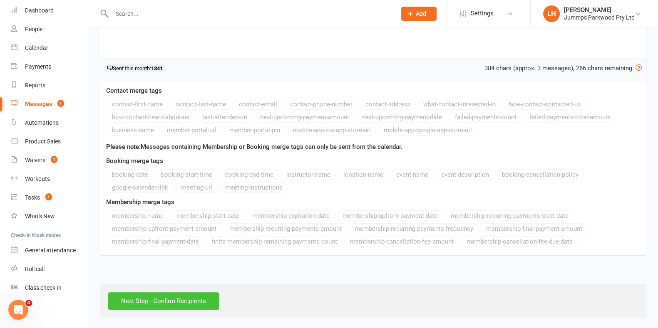
click at [146, 304] on input "Next Step - Confirm Recipients" at bounding box center [163, 300] width 111 height 17
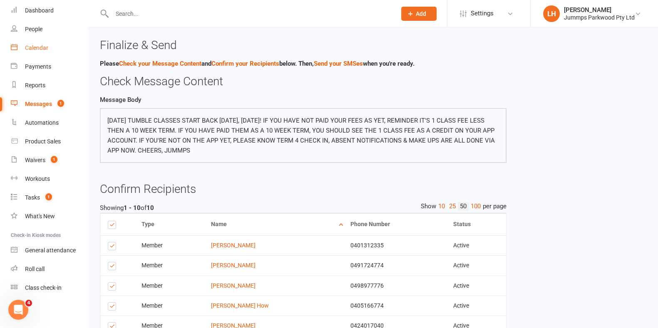
click at [36, 49] on div "Calendar" at bounding box center [36, 48] width 23 height 7
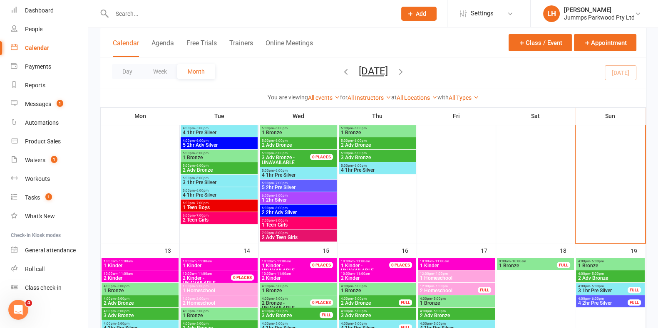
scroll to position [364, 0]
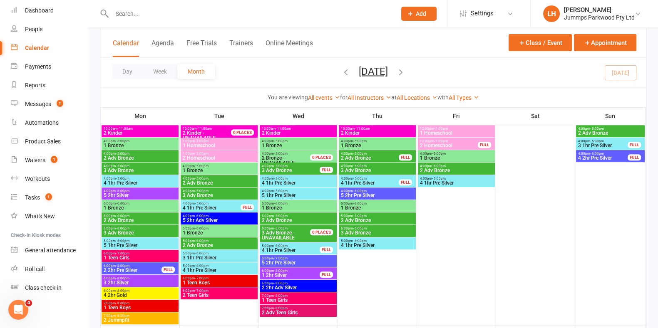
click at [126, 255] on span "1 Teen Girls" at bounding box center [140, 257] width 74 height 5
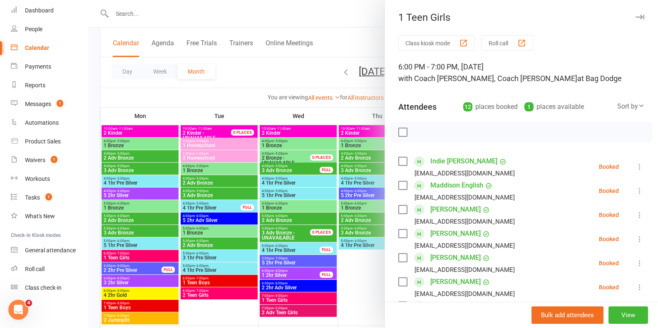
drag, startPoint x: 396, startPoint y: 132, endPoint x: 470, endPoint y: 123, distance: 74.5
click at [400, 132] on label at bounding box center [402, 132] width 8 height 8
click at [452, 129] on icon "button" at bounding box center [455, 132] width 9 height 9
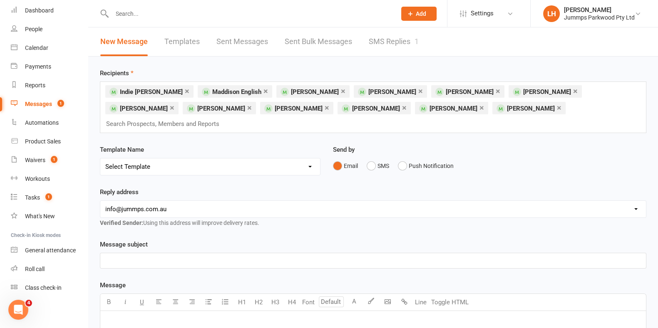
click at [168, 158] on select "Select Template [Email] JUMMPS 1:1 Private Lesson Waiver Comms [SMS] Tumble Stu…" at bounding box center [210, 166] width 220 height 17
select select "2"
click at [100, 158] on select "Select Template [Email] JUMMPS 1:1 Private Lesson Waiver Comms [SMS] Tumble Stu…" at bounding box center [210, 166] width 220 height 17
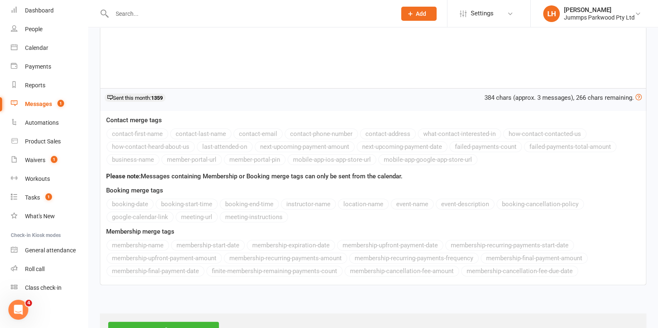
scroll to position [253, 0]
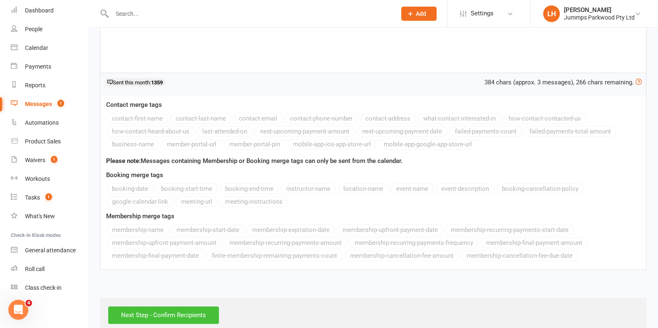
drag, startPoint x: 135, startPoint y: 300, endPoint x: 67, endPoint y: 208, distance: 114.2
click at [134, 307] on input "Next Step - Confirm Recipients" at bounding box center [163, 315] width 111 height 17
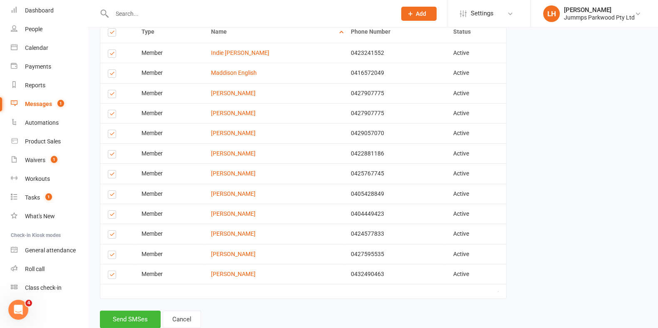
scroll to position [223, 0]
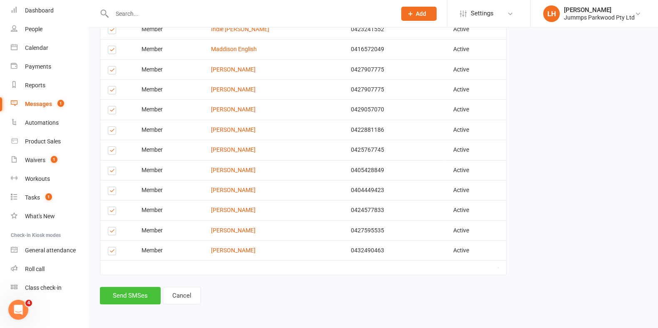
click at [137, 297] on button "Send SMSes" at bounding box center [130, 295] width 61 height 17
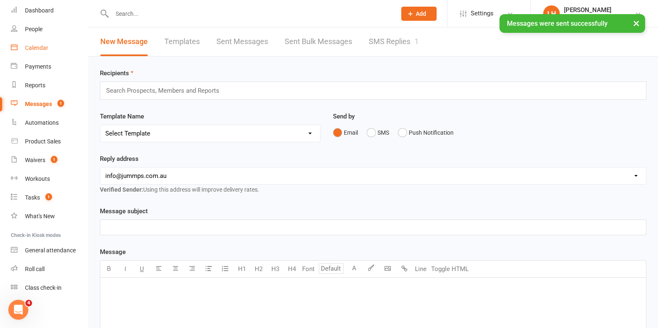
click at [45, 47] on div "Calendar" at bounding box center [36, 48] width 23 height 7
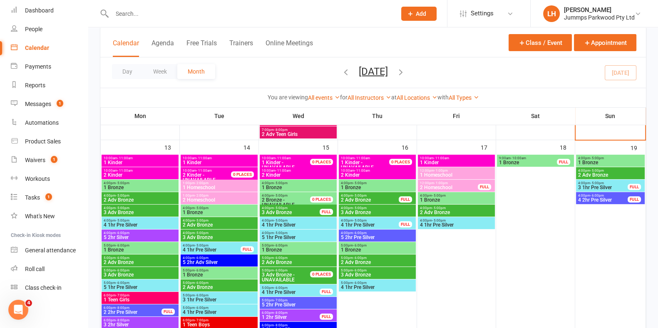
scroll to position [468, 0]
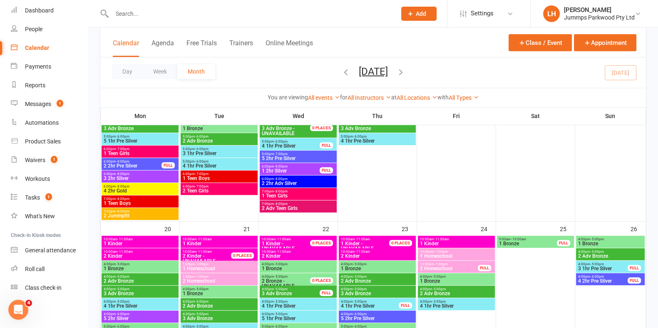
click at [125, 161] on span "- 8:00pm" at bounding box center [123, 162] width 14 height 4
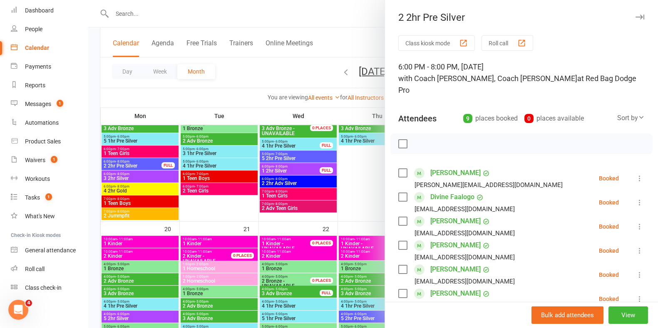
click at [398, 140] on label at bounding box center [402, 144] width 8 height 8
click at [454, 139] on icon "button" at bounding box center [455, 143] width 9 height 9
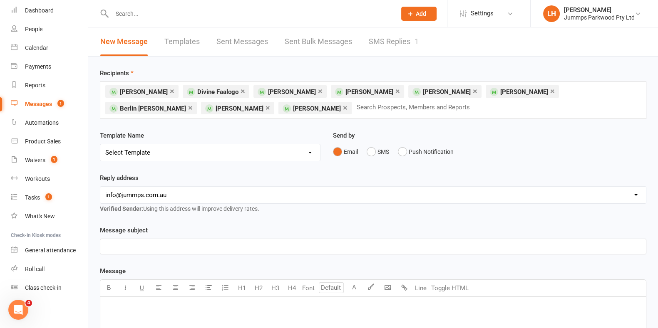
click at [180, 154] on select "Select Template [Email] JUMMPS 1:1 Private Lesson Waiver Comms [SMS] Tumble Stu…" at bounding box center [210, 152] width 220 height 17
select select "2"
click at [100, 144] on select "Select Template [Email] JUMMPS 1:1 Private Lesson Waiver Comms [SMS] Tumble Stu…" at bounding box center [210, 152] width 220 height 17
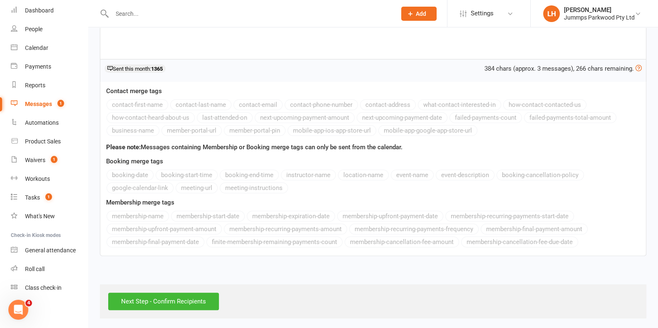
scroll to position [253, 0]
click at [171, 296] on input "Next Step - Confirm Recipients" at bounding box center [163, 300] width 111 height 17
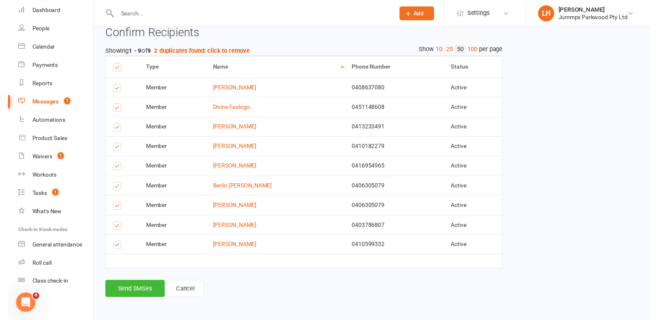
scroll to position [162, 0]
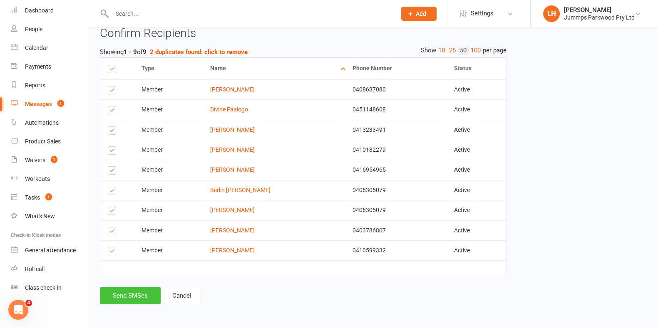
click at [145, 292] on button "Send SMSes" at bounding box center [130, 295] width 61 height 17
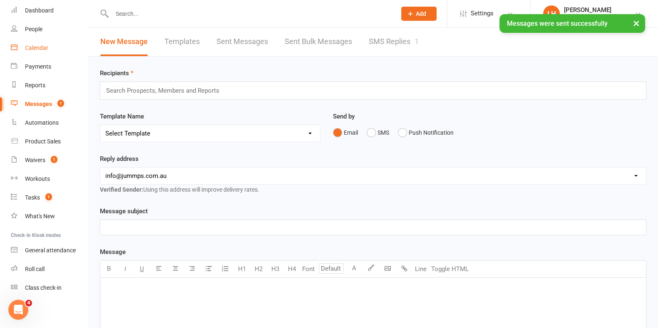
click at [37, 52] on link "Calendar" at bounding box center [49, 48] width 77 height 19
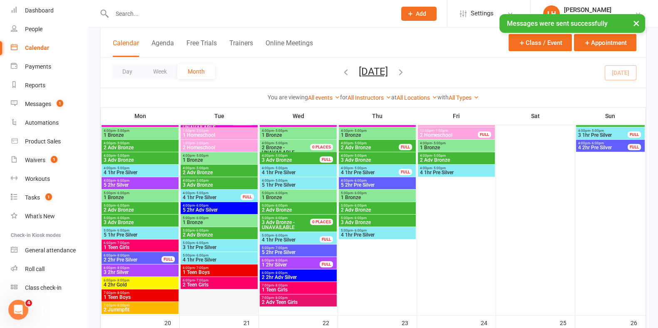
scroll to position [468, 0]
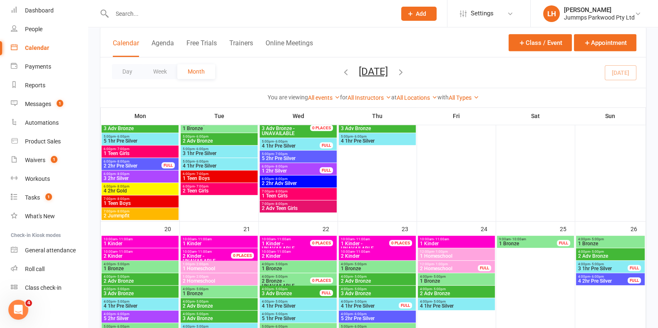
click at [126, 176] on span "3 2hr Silver" at bounding box center [140, 178] width 74 height 5
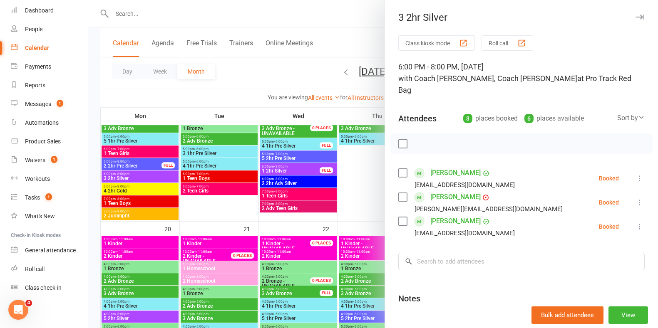
click at [399, 140] on label at bounding box center [402, 144] width 8 height 8
click at [451, 139] on icon "button" at bounding box center [455, 143] width 9 height 9
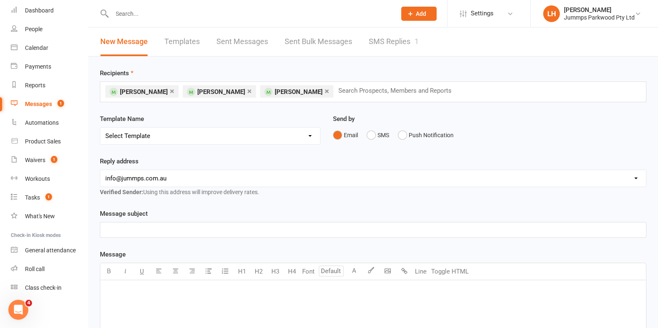
click at [159, 136] on select "Select Template [Email] JUMMPS 1:1 Private Lesson Waiver Comms [SMS] Tumble Stu…" at bounding box center [210, 136] width 220 height 17
select select "2"
click at [100, 128] on select "Select Template [Email] JUMMPS 1:1 Private Lesson Waiver Comms [SMS] Tumble Stu…" at bounding box center [210, 136] width 220 height 17
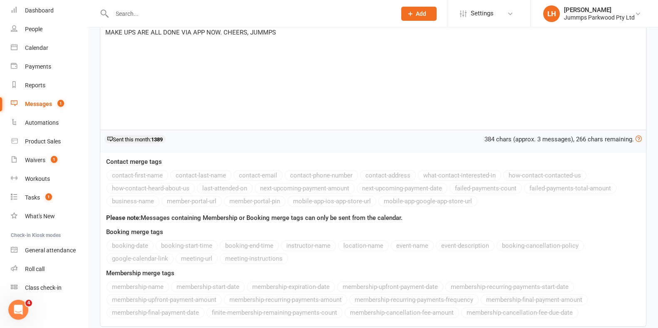
scroll to position [236, 0]
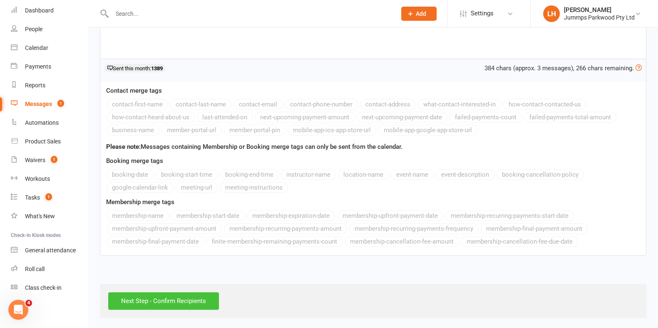
click at [189, 300] on input "Next Step - Confirm Recipients" at bounding box center [163, 300] width 111 height 17
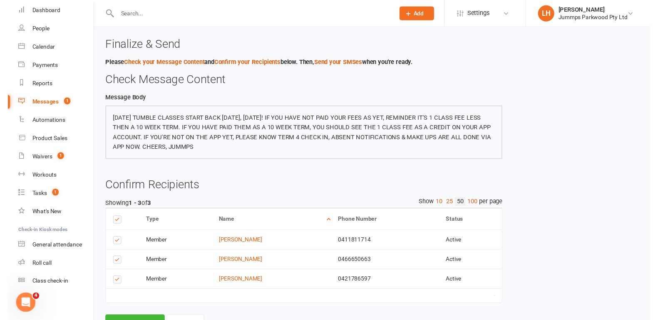
scroll to position [42, 0]
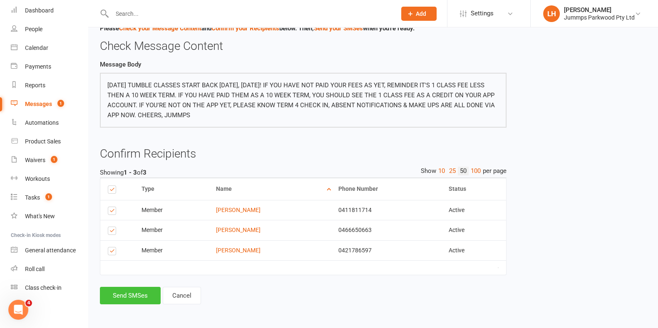
click at [126, 298] on button "Send SMSes" at bounding box center [130, 295] width 61 height 17
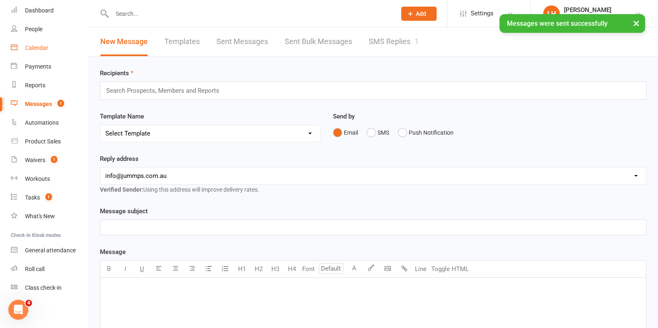
click at [33, 48] on div "Calendar" at bounding box center [36, 48] width 23 height 7
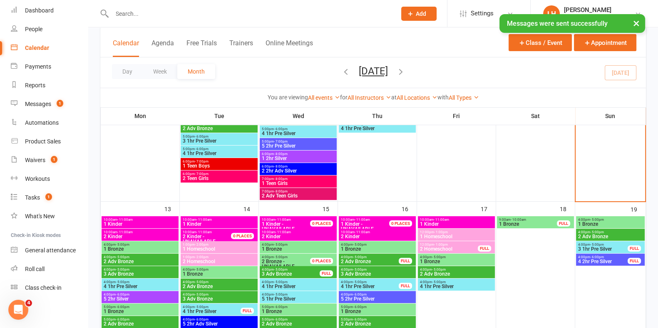
scroll to position [468, 0]
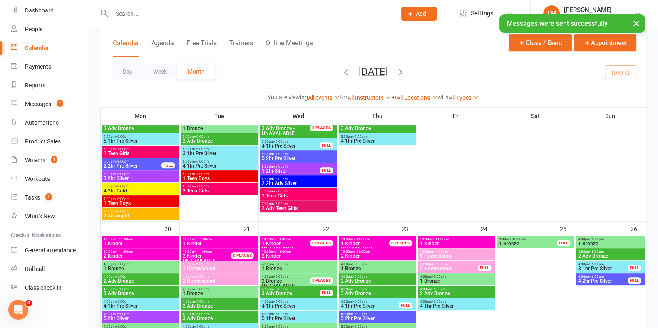
click at [114, 192] on span "4 2hr Gold" at bounding box center [140, 190] width 74 height 5
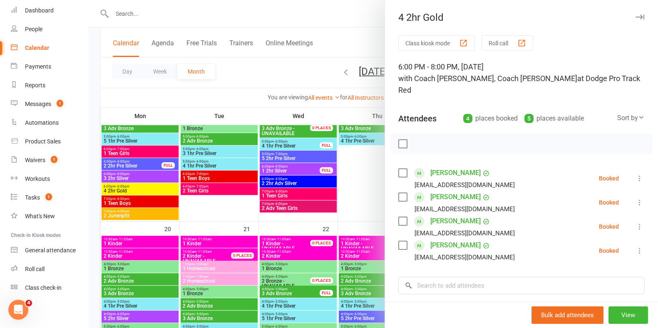
click at [401, 140] on label at bounding box center [402, 144] width 8 height 8
click at [453, 139] on icon "button" at bounding box center [455, 143] width 9 height 9
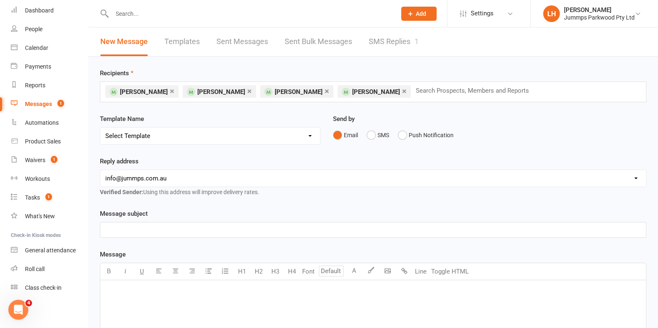
click at [143, 138] on select "Select Template [Email] JUMMPS 1:1 Private Lesson Waiver Comms [SMS] Tumble Stu…" at bounding box center [210, 136] width 220 height 17
click at [100, 128] on select "Select Template [Email] JUMMPS 1:1 Private Lesson Waiver Comms [SMS] Tumble Stu…" at bounding box center [210, 136] width 220 height 17
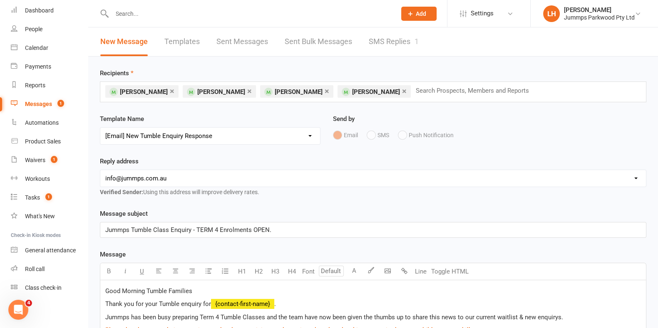
click at [221, 5] on div at bounding box center [245, 13] width 290 height 27
click at [198, 136] on select "Select Template [Email] JUMMPS 1:1 Private Lesson Waiver Comms [SMS] Tumble Stu…" at bounding box center [210, 136] width 220 height 17
select select "2"
click at [100, 128] on select "Select Template [Email] JUMMPS 1:1 Private Lesson Waiver Comms [SMS] Tumble Stu…" at bounding box center [210, 136] width 220 height 17
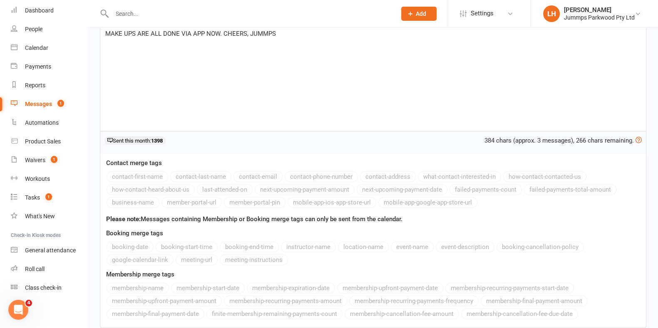
scroll to position [236, 0]
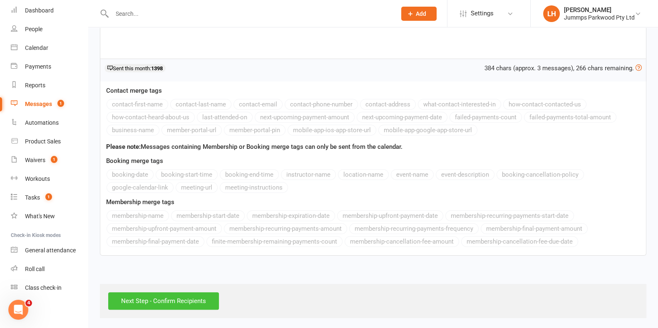
click at [169, 292] on input "Next Step - Confirm Recipients" at bounding box center [163, 300] width 111 height 17
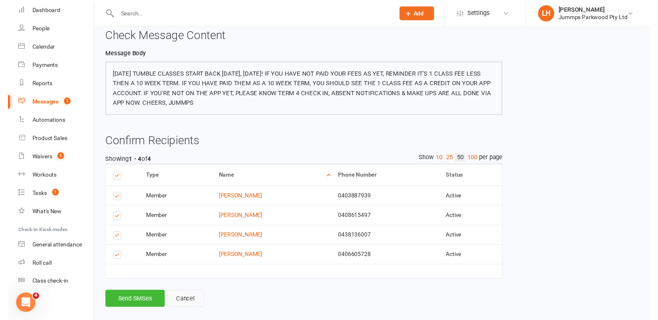
scroll to position [62, 0]
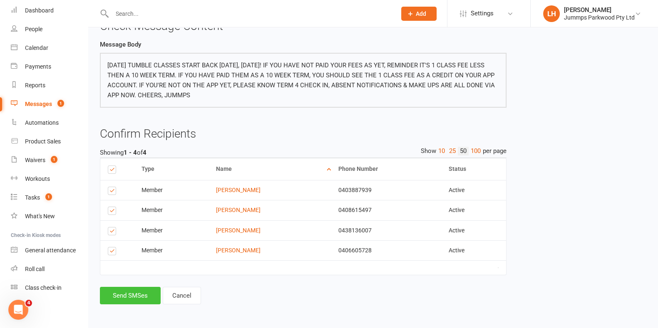
drag, startPoint x: 123, startPoint y: 294, endPoint x: 100, endPoint y: 225, distance: 72.7
click at [123, 295] on button "Send SMSes" at bounding box center [130, 295] width 61 height 17
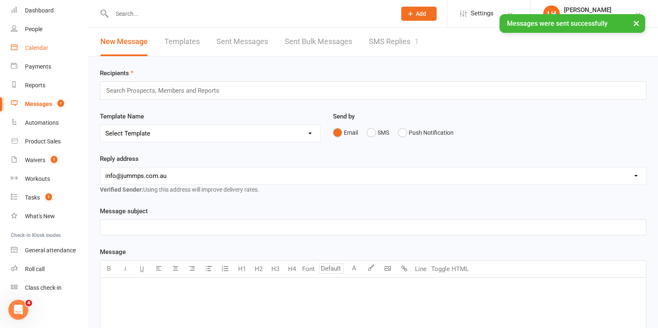
click at [36, 41] on link "Calendar" at bounding box center [49, 48] width 77 height 19
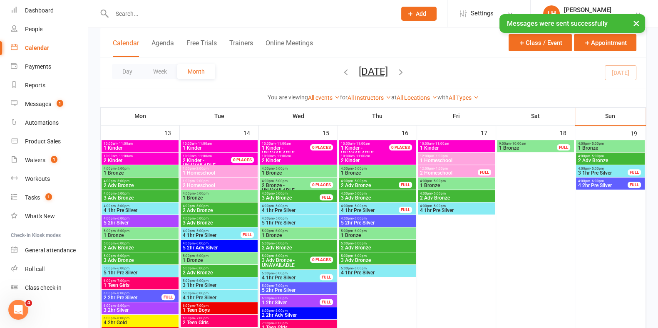
scroll to position [415, 0]
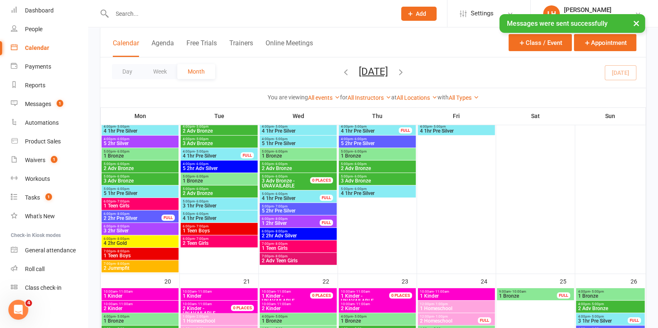
click at [124, 257] on span "1 Teen Boys" at bounding box center [140, 255] width 74 height 5
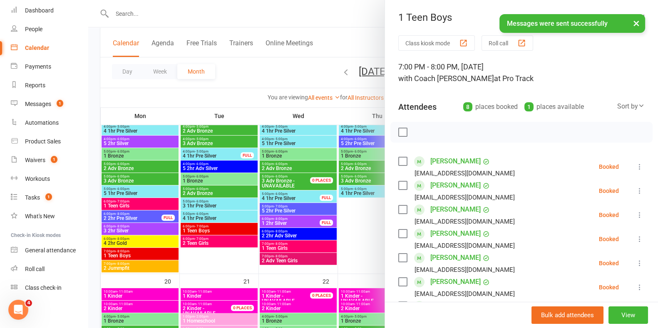
click at [400, 133] on label at bounding box center [402, 132] width 8 height 8
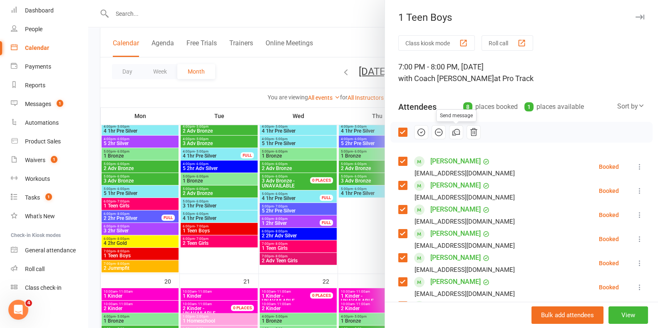
click at [454, 134] on icon "button" at bounding box center [456, 131] width 5 height 5
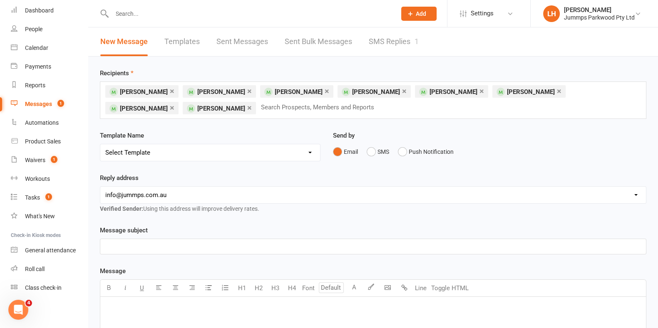
click at [119, 144] on select "Select Template [Email] JUMMPS 1:1 Private Lesson Waiver Comms [SMS] Tumble Stu…" at bounding box center [210, 152] width 220 height 17
select select "2"
click at [100, 144] on select "Select Template [Email] JUMMPS 1:1 Private Lesson Waiver Comms [SMS] Tumble Stu…" at bounding box center [210, 152] width 220 height 17
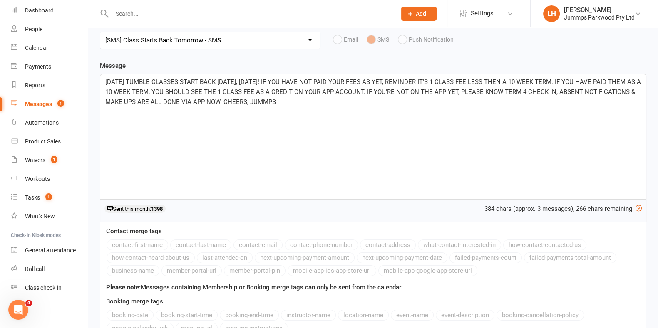
scroll to position [250, 0]
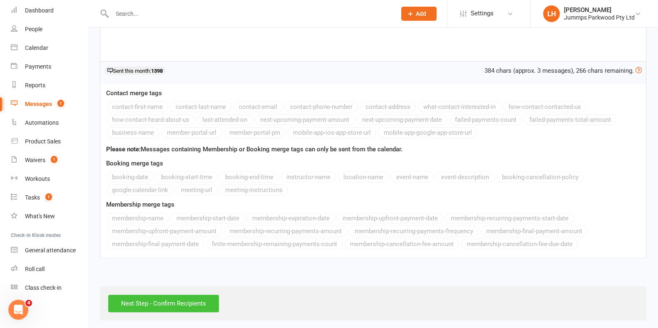
click at [143, 297] on input "Next Step - Confirm Recipients" at bounding box center [163, 303] width 111 height 17
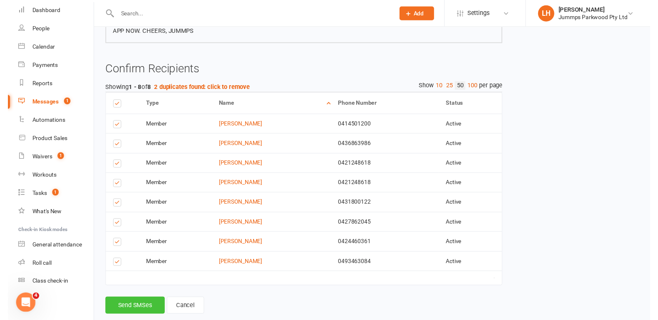
scroll to position [142, 0]
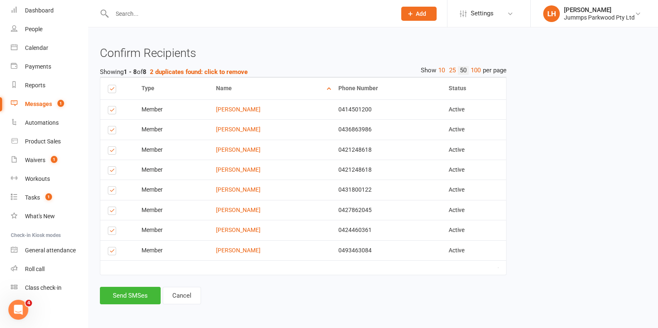
click at [120, 307] on div "Finalize & Send Please Check your Message Content and Confirm your Recipients b…" at bounding box center [303, 109] width 419 height 413
click at [123, 301] on button "Send SMSes" at bounding box center [130, 295] width 61 height 17
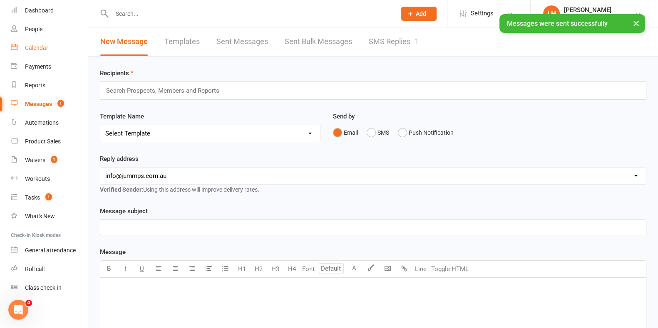
click at [40, 47] on div "Calendar" at bounding box center [36, 48] width 23 height 7
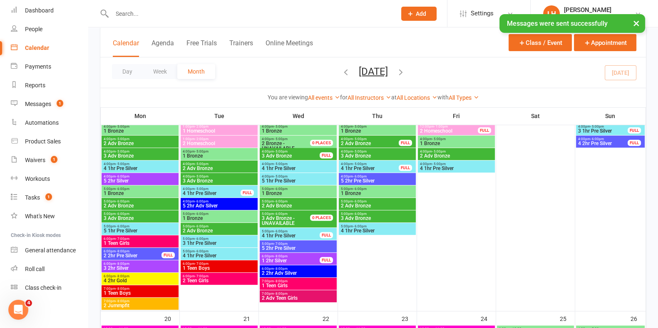
scroll to position [415, 0]
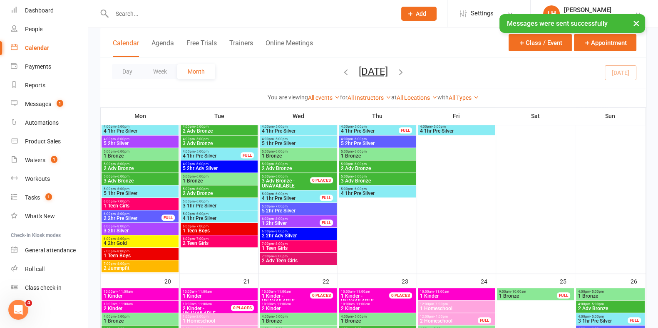
click at [127, 266] on span "2 Jummpfit" at bounding box center [140, 268] width 74 height 5
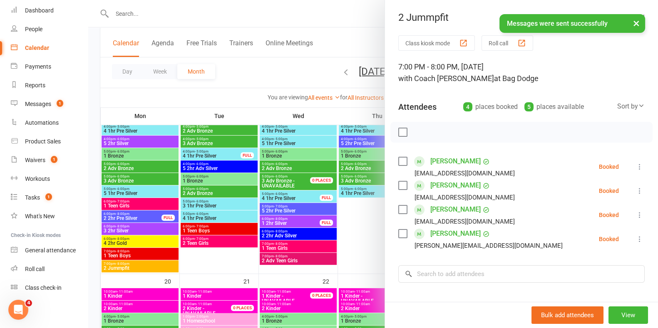
click at [398, 134] on label at bounding box center [402, 132] width 8 height 8
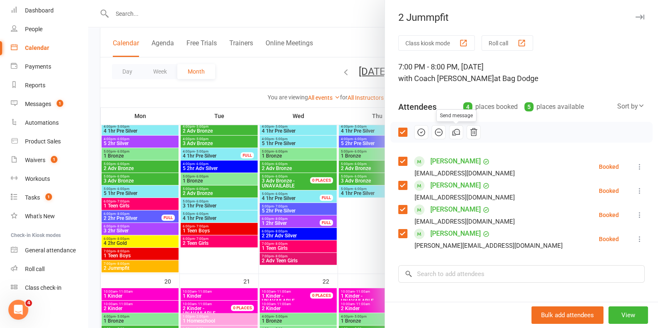
click at [455, 130] on icon "button" at bounding box center [455, 132] width 9 height 9
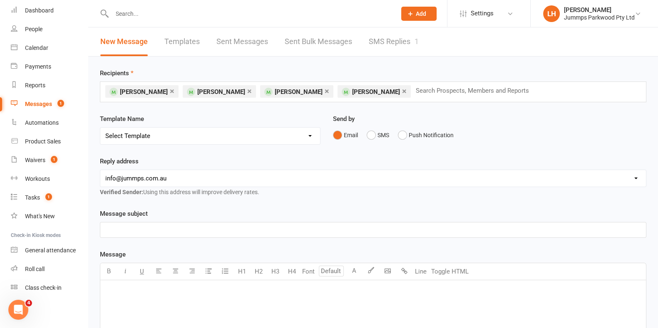
click at [150, 133] on select "Select Template [Email] JUMMPS 1:1 Private Lesson Waiver Comms [SMS] Tumble Stu…" at bounding box center [210, 136] width 220 height 17
select select "2"
click at [100, 128] on select "Select Template [Email] JUMMPS 1:1 Private Lesson Waiver Comms [SMS] Tumble Stu…" at bounding box center [210, 136] width 220 height 17
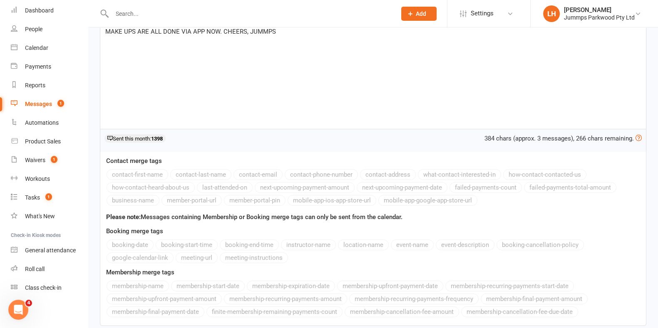
scroll to position [236, 0]
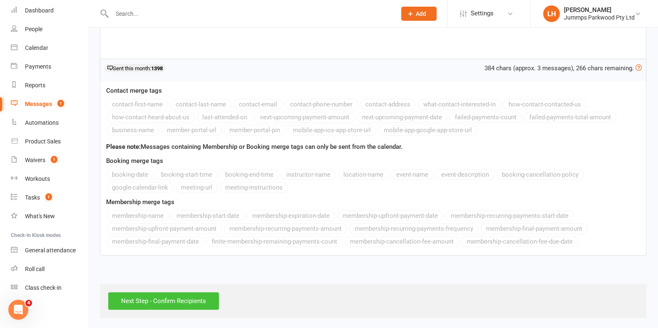
click at [192, 302] on input "Next Step - Confirm Recipients" at bounding box center [163, 300] width 111 height 17
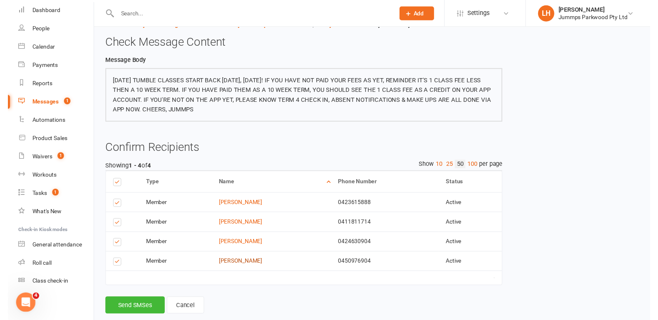
scroll to position [62, 0]
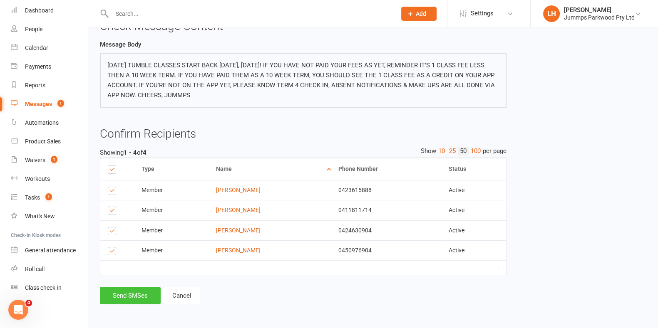
click at [143, 295] on button "Send SMSes" at bounding box center [130, 295] width 61 height 17
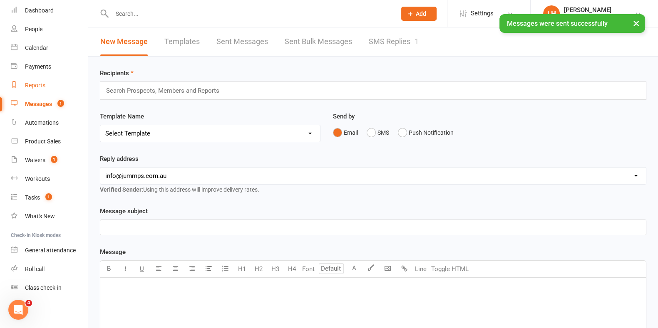
click at [45, 93] on link "Reports" at bounding box center [49, 85] width 77 height 19
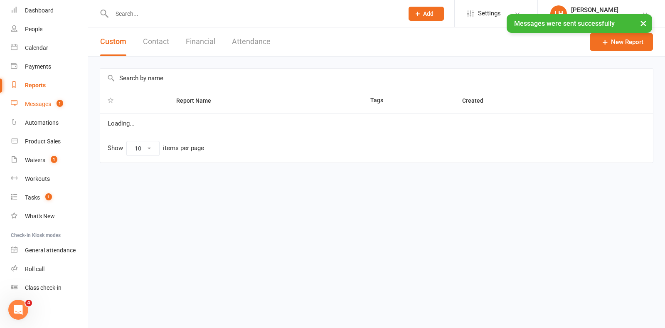
select select "100"
click at [45, 98] on link "Messages 1" at bounding box center [49, 104] width 77 height 19
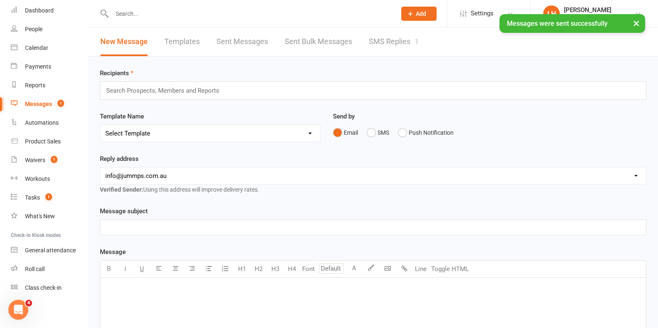
click at [375, 38] on link "SMS Replies 1" at bounding box center [394, 41] width 50 height 29
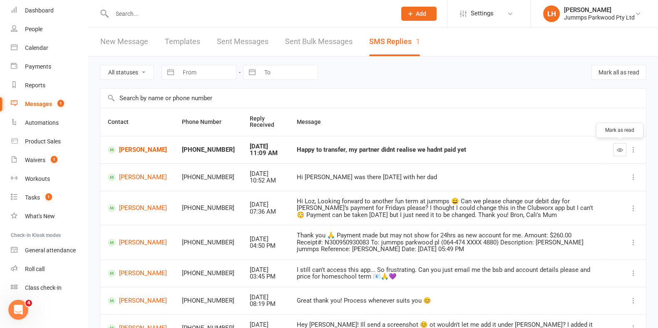
click at [620, 150] on icon "button" at bounding box center [619, 150] width 6 height 6
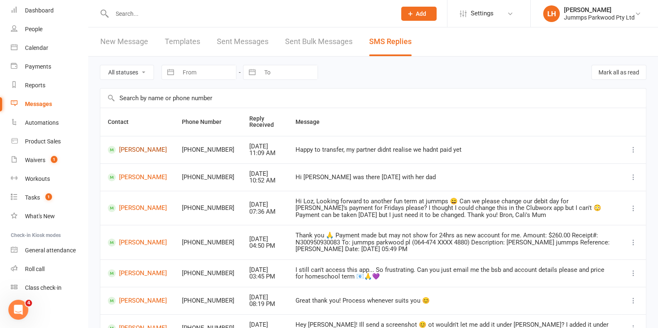
click at [138, 148] on link "[PERSON_NAME]" at bounding box center [137, 150] width 59 height 8
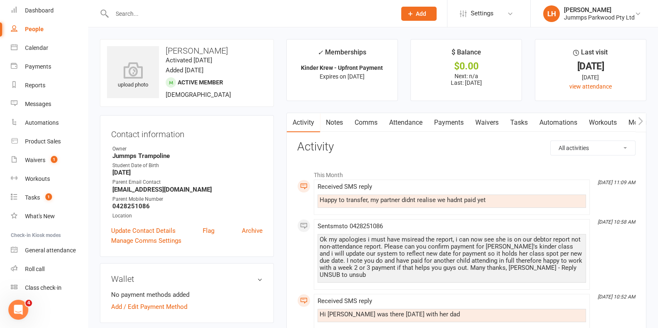
click at [460, 116] on link "Payments" at bounding box center [448, 122] width 41 height 19
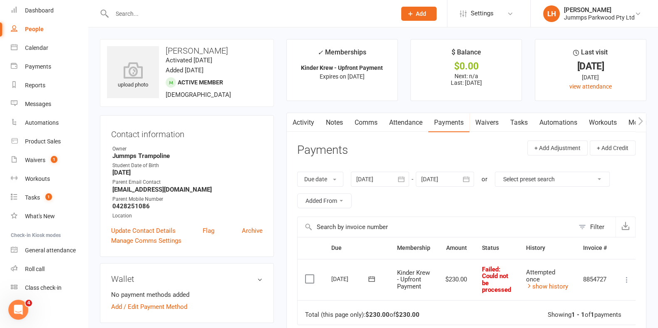
click at [358, 119] on link "Comms" at bounding box center [366, 122] width 35 height 19
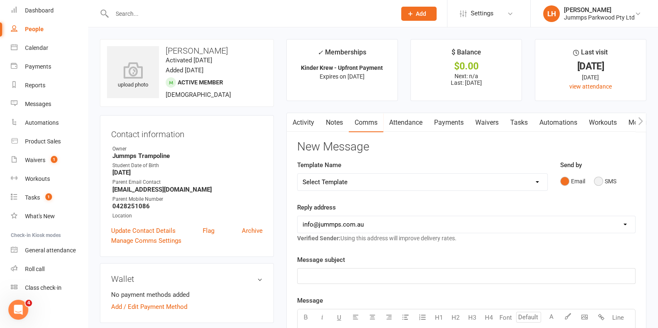
click at [596, 180] on button "SMS" at bounding box center [605, 181] width 22 height 16
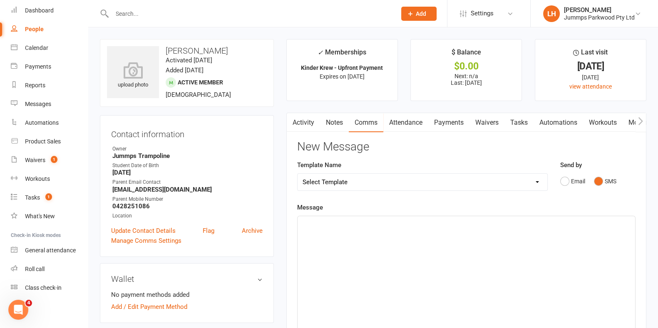
click at [379, 178] on select "Select Template [Email] JUMMPS 1:1 Private Lesson Waiver Comms [SMS] Tumble Stu…" at bounding box center [422, 182] width 250 height 17
select select "11"
click at [297, 174] on select "Select Template [Email] JUMMPS 1:1 Private Lesson Waiver Comms [SMS] Tumble Stu…" at bounding box center [422, 182] width 250 height 17
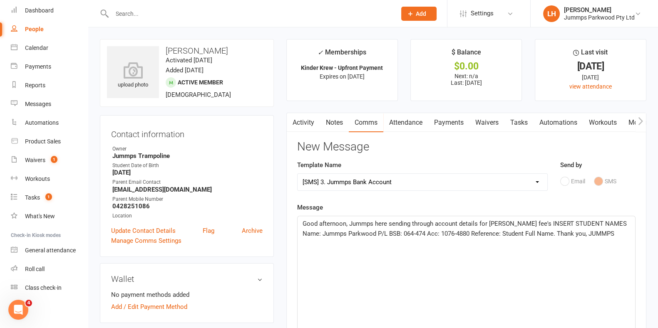
click at [350, 263] on div "Good afternoon, Jummps here sending through account details for Tumble fee's IN…" at bounding box center [465, 278] width 337 height 125
click at [577, 193] on div "Send by Email SMS" at bounding box center [598, 180] width 88 height 41
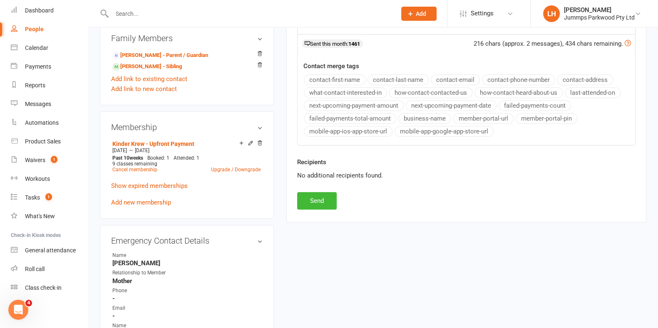
scroll to position [307, 0]
click at [318, 203] on button "Send" at bounding box center [317, 200] width 40 height 17
select select
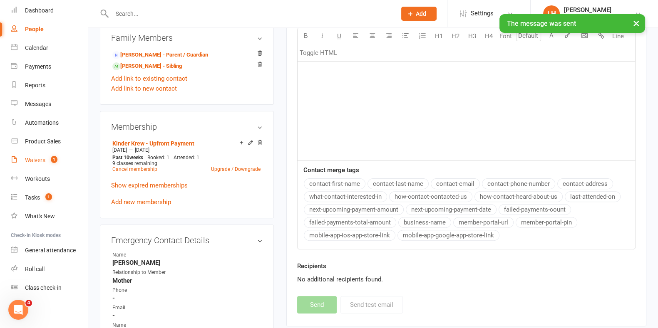
click at [33, 160] on div "Waivers" at bounding box center [35, 160] width 20 height 7
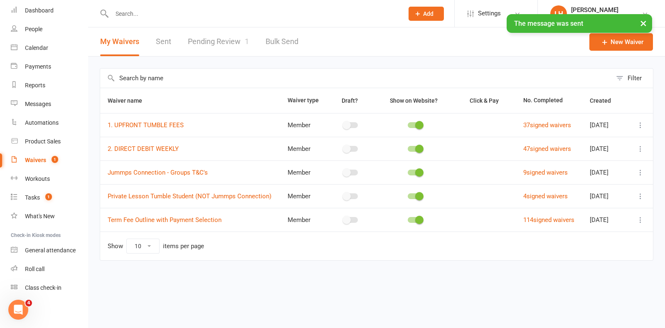
click at [220, 36] on link "Pending Review 1" at bounding box center [218, 41] width 61 height 29
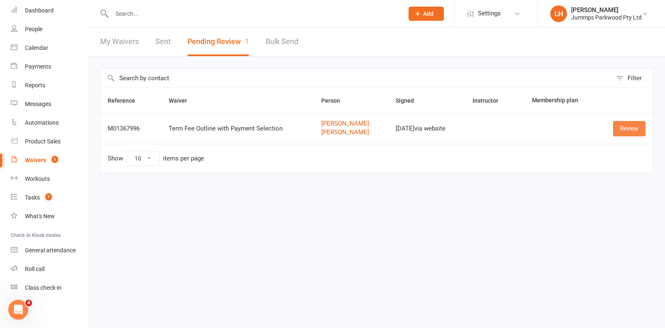
click at [626, 128] on link "Review" at bounding box center [629, 128] width 32 height 15
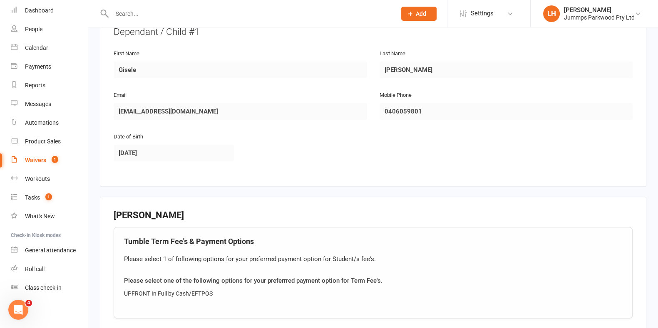
scroll to position [530, 0]
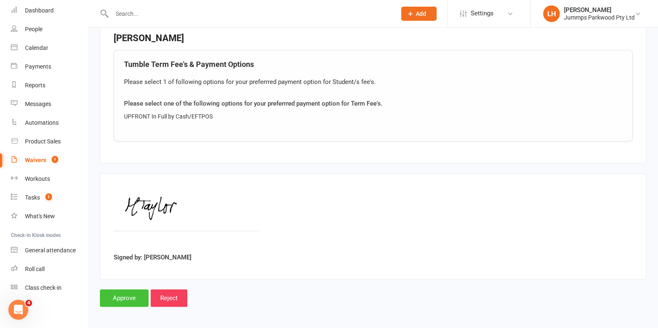
click at [115, 299] on input "Approve" at bounding box center [124, 297] width 49 height 17
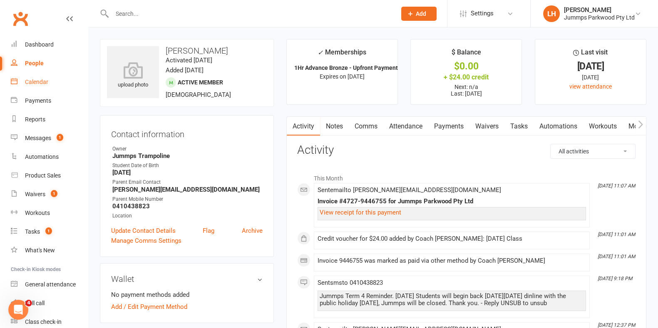
click at [46, 84] on div "Calendar" at bounding box center [36, 82] width 23 height 7
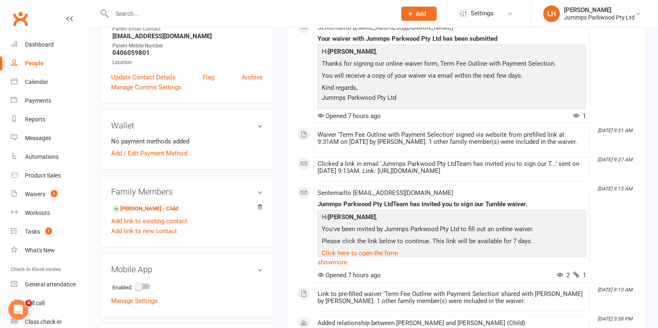
scroll to position [208, 0]
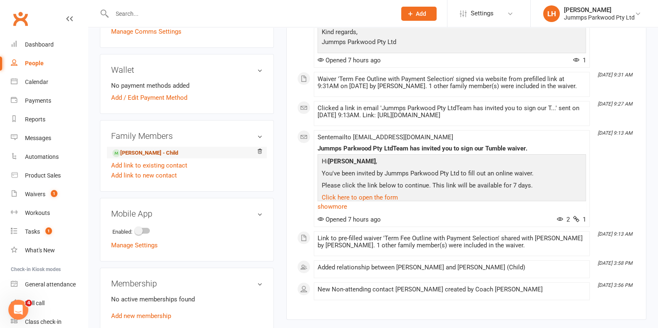
click at [148, 151] on link "[PERSON_NAME] - Child" at bounding box center [145, 153] width 66 height 9
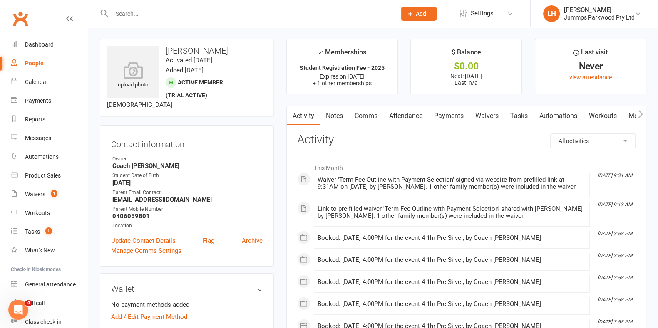
click at [461, 114] on link "Payments" at bounding box center [448, 115] width 41 height 19
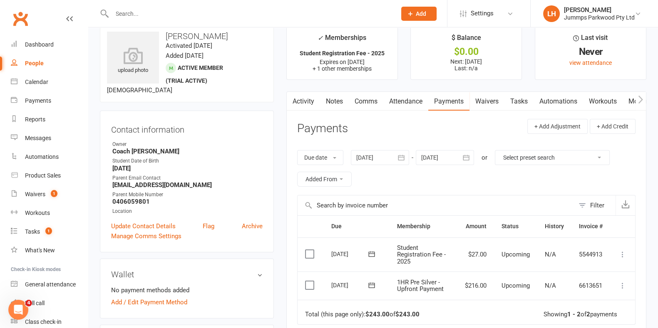
scroll to position [52, 0]
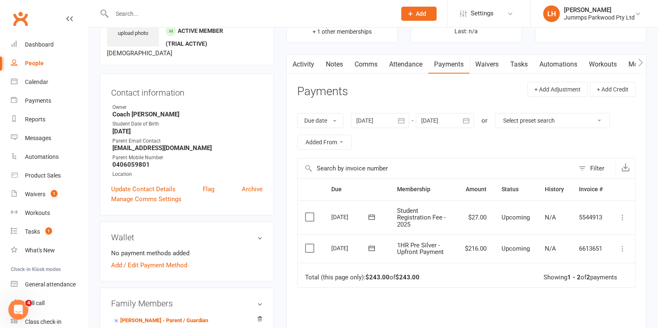
click at [489, 64] on link "Waivers" at bounding box center [486, 64] width 35 height 19
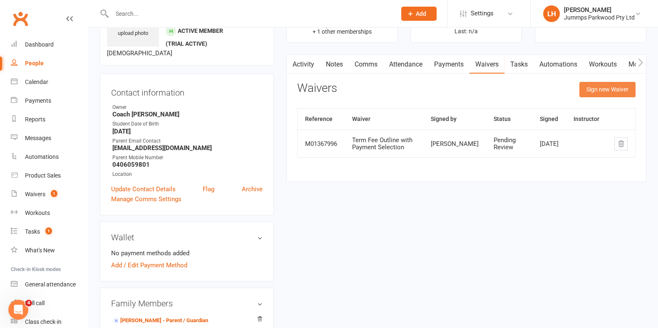
click at [628, 84] on button "Sign new Waiver" at bounding box center [607, 89] width 56 height 15
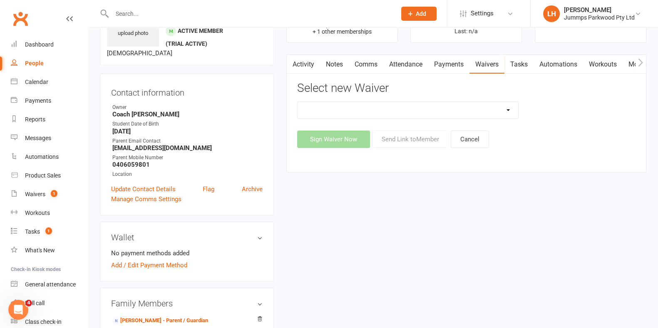
click at [442, 106] on select "1. UPFRONT TUMBLE FEES 2. DIRECT DEBIT WEEKLY Jummps Connection - Groups T&C's …" at bounding box center [407, 110] width 220 height 17
select select "14411"
click at [297, 102] on select "1. UPFRONT TUMBLE FEES 2. DIRECT DEBIT WEEKLY Jummps Connection - Groups T&C's …" at bounding box center [407, 110] width 220 height 17
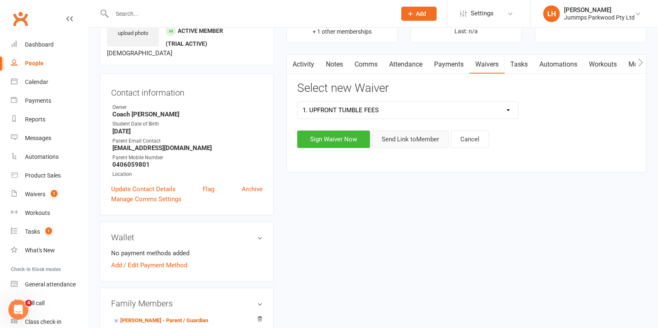
click at [400, 136] on button "Send Link to Member" at bounding box center [410, 139] width 77 height 17
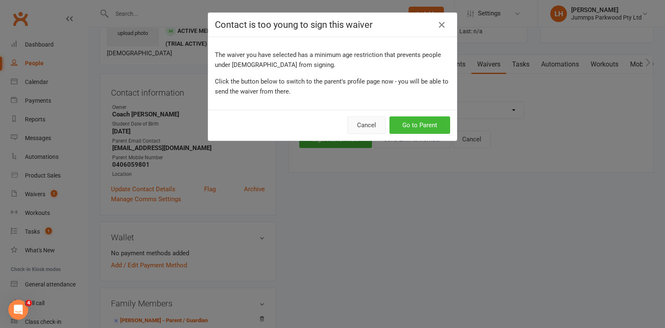
click at [366, 121] on button "Cancel" at bounding box center [367, 124] width 38 height 17
